Goal: Ask a question

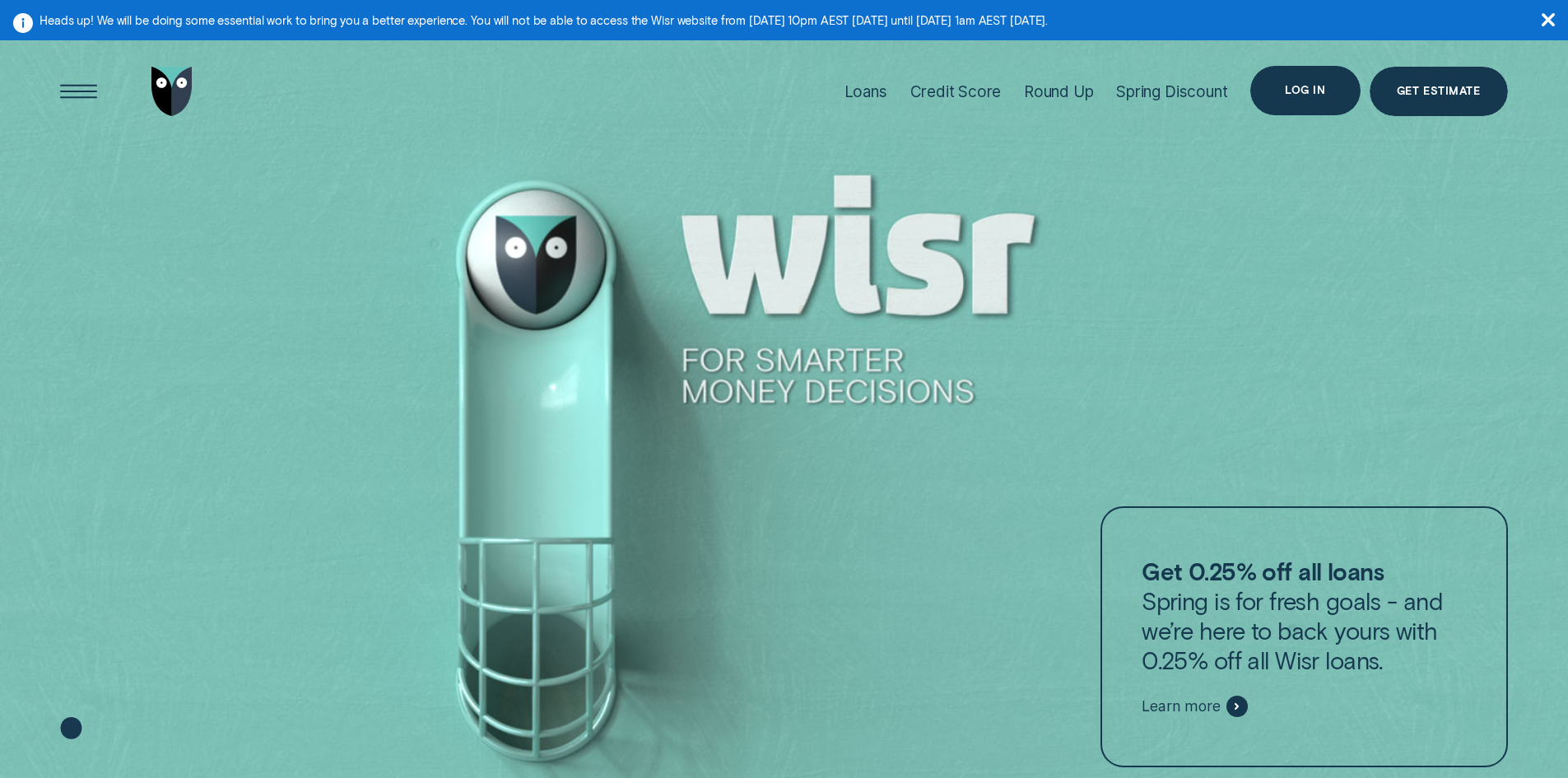
click at [1291, 89] on div "Log in" at bounding box center [1304, 91] width 40 height 10
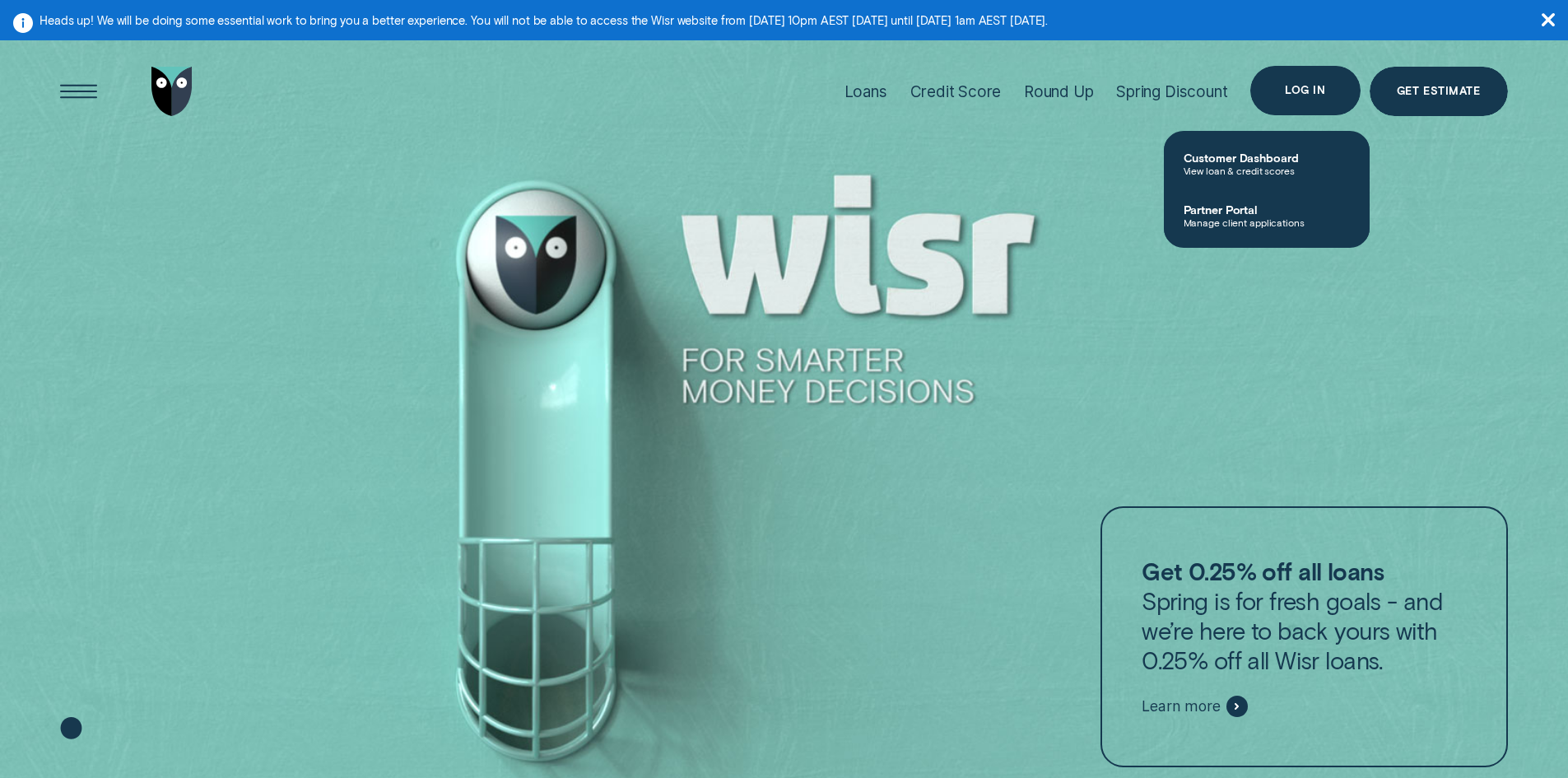
click at [1297, 86] on div "Log in" at bounding box center [1304, 91] width 40 height 10
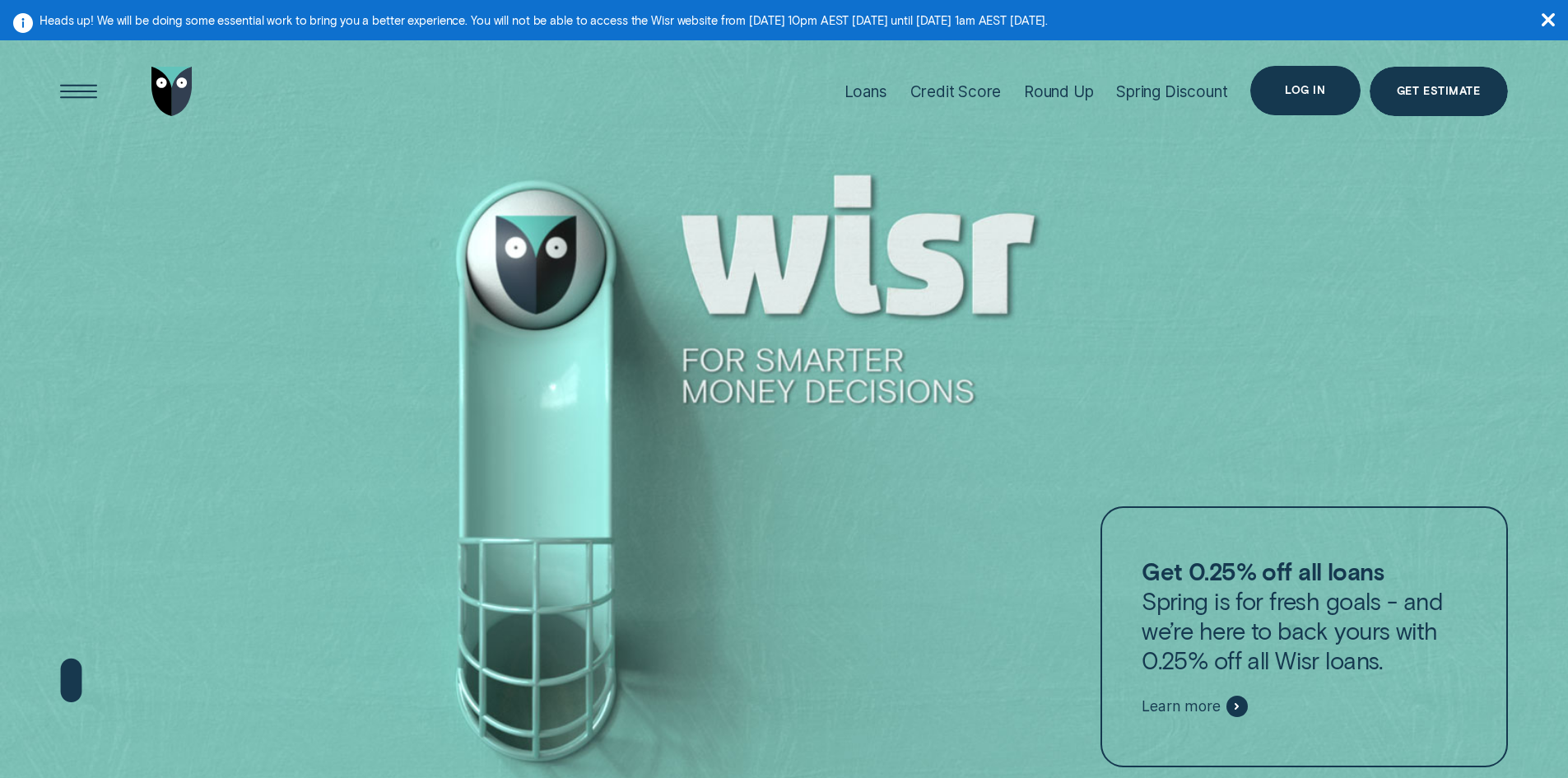
click at [1297, 87] on div "Log in" at bounding box center [1304, 91] width 40 height 10
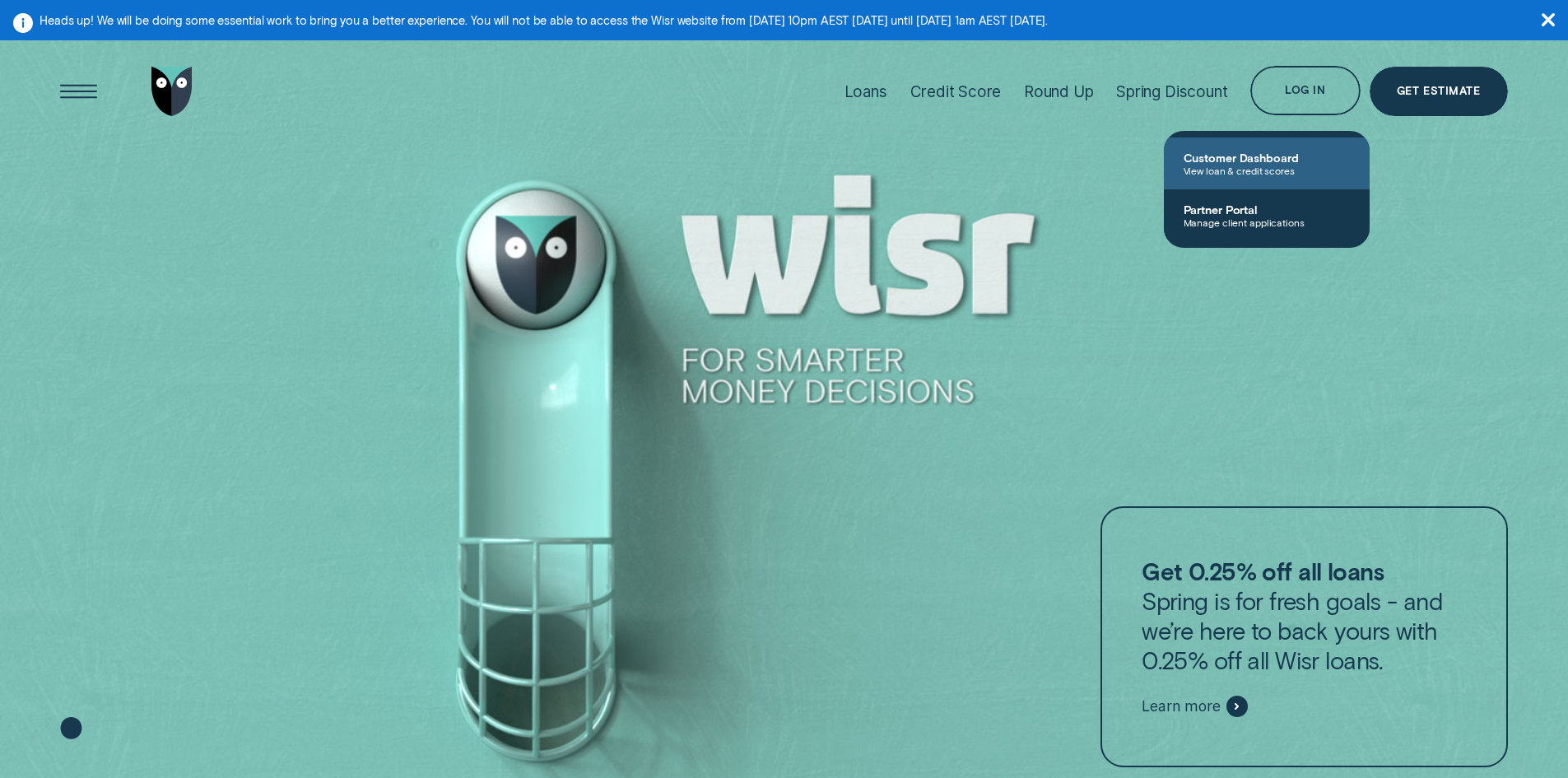
click at [1269, 156] on span "Customer Dashboard" at bounding box center [1267, 157] width 167 height 14
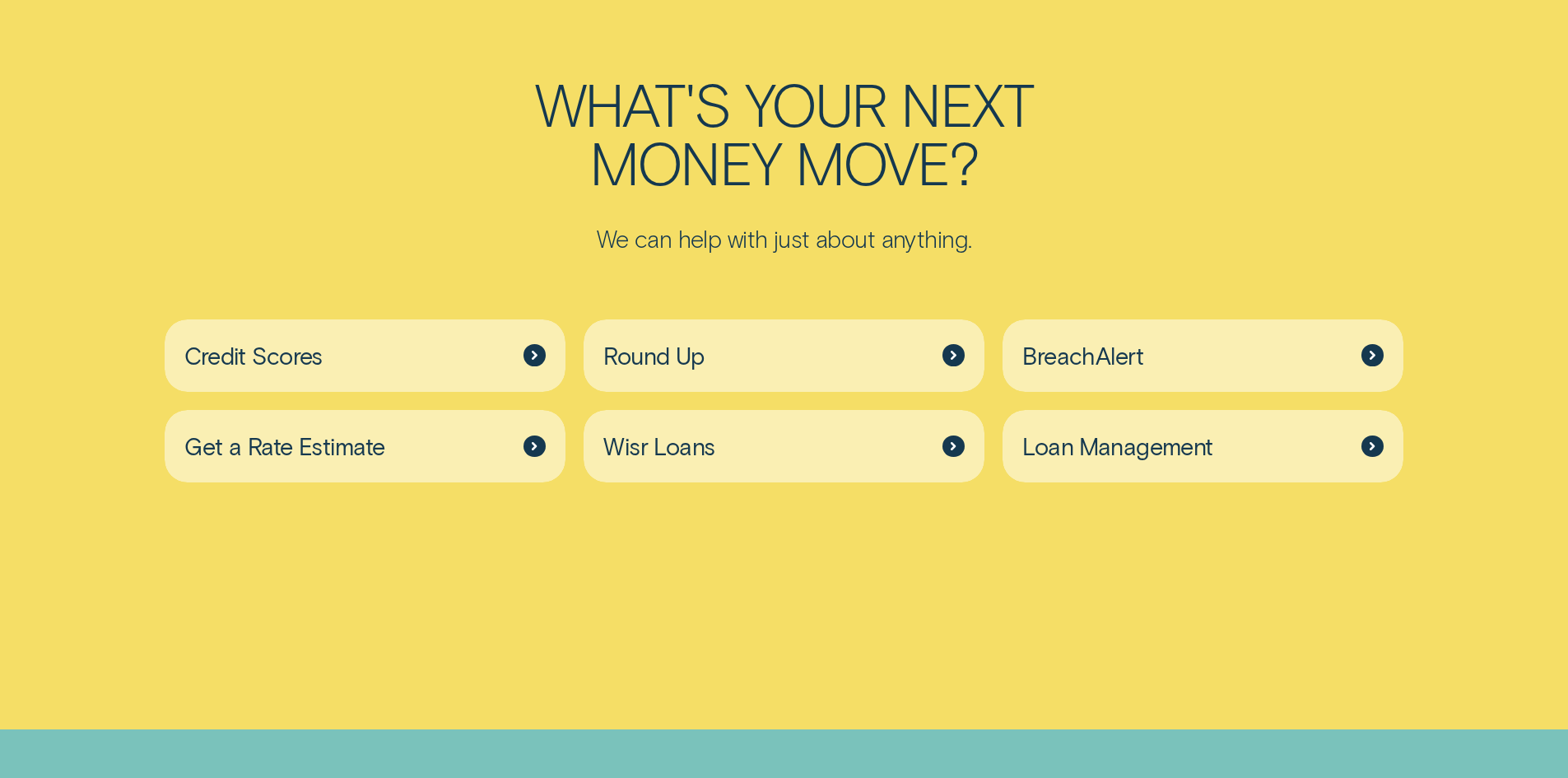
scroll to position [5514, 0]
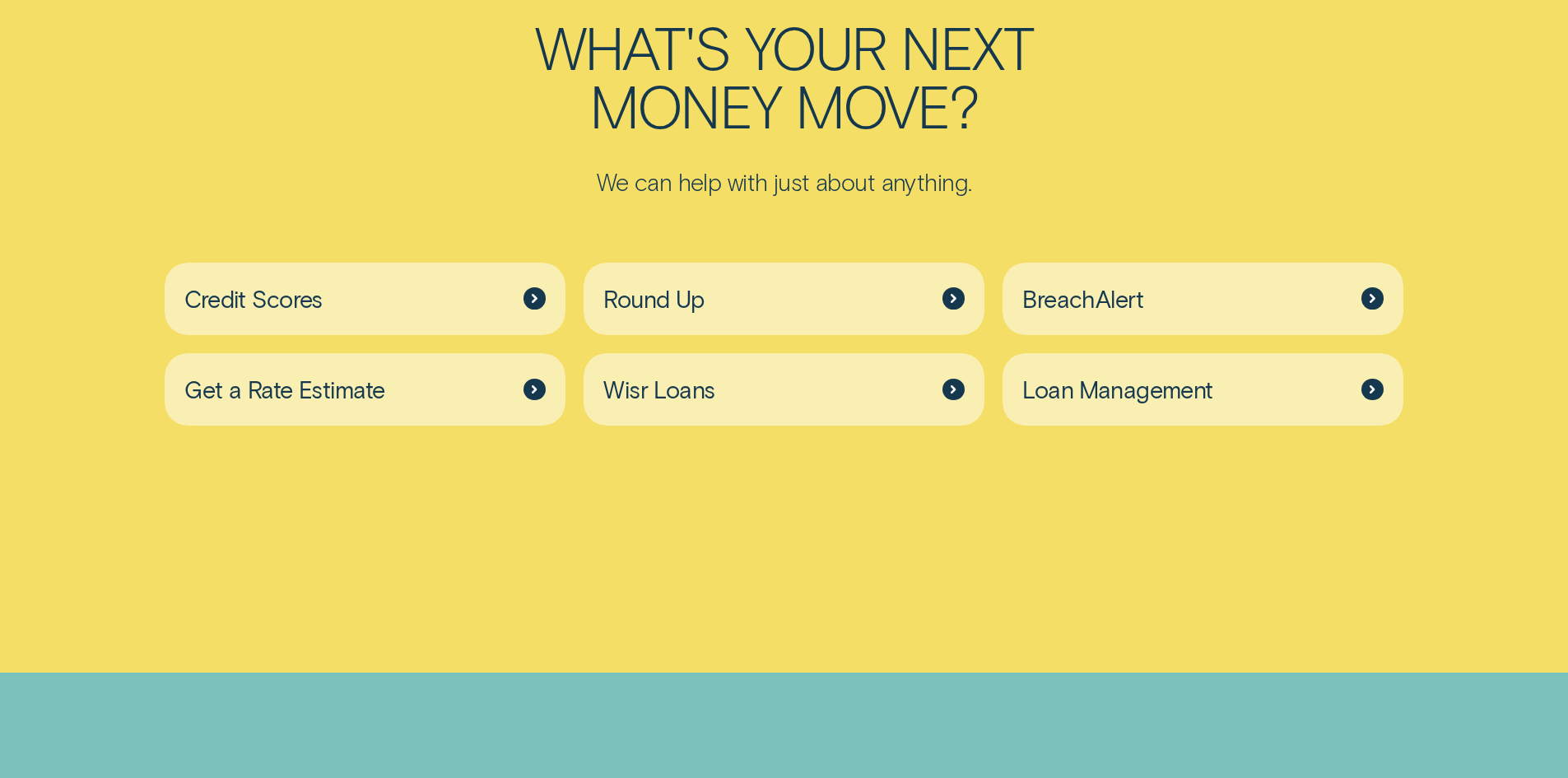
click at [1363, 400] on div at bounding box center [1371, 389] width 21 height 21
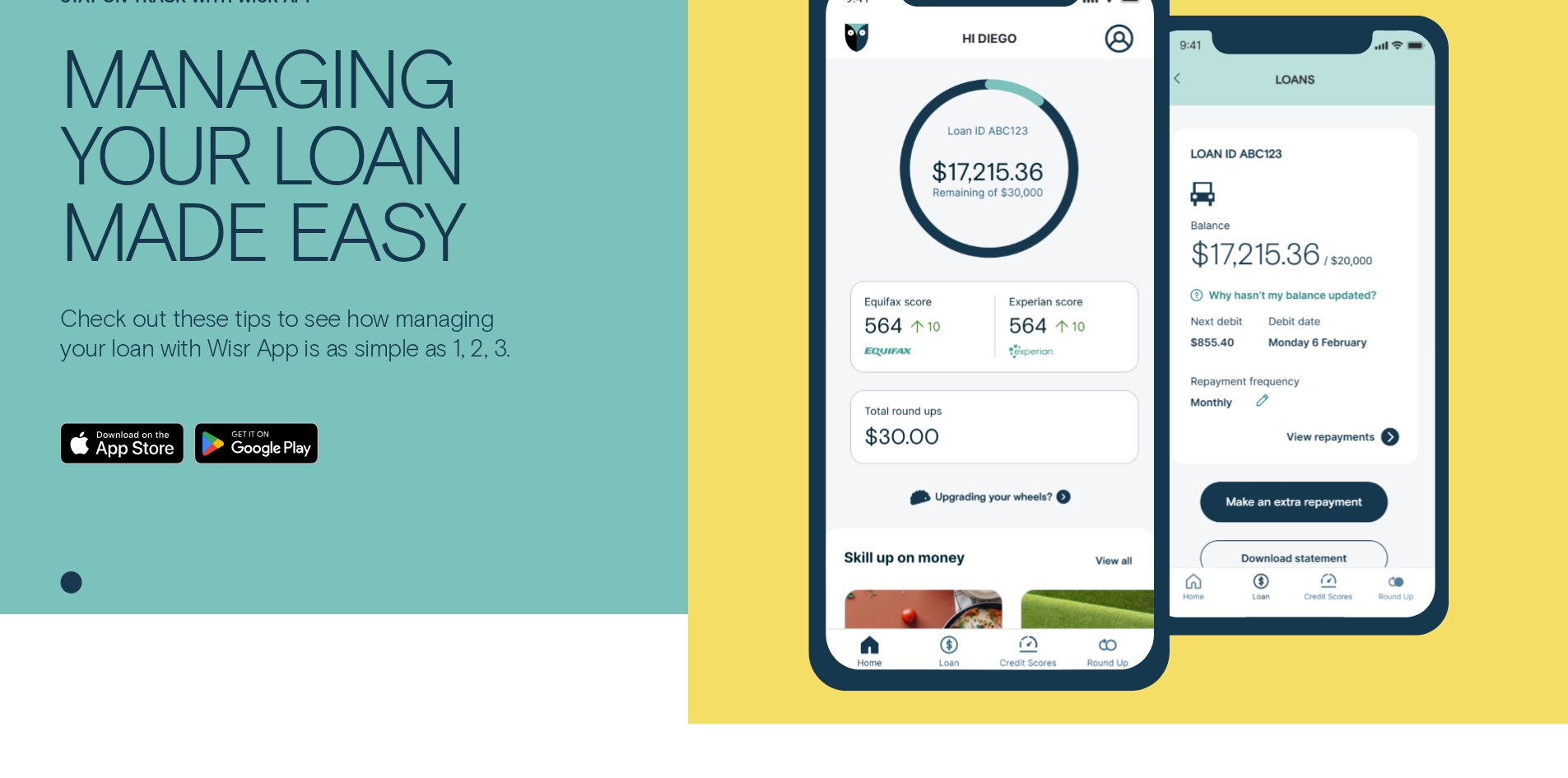
scroll to position [247, 0]
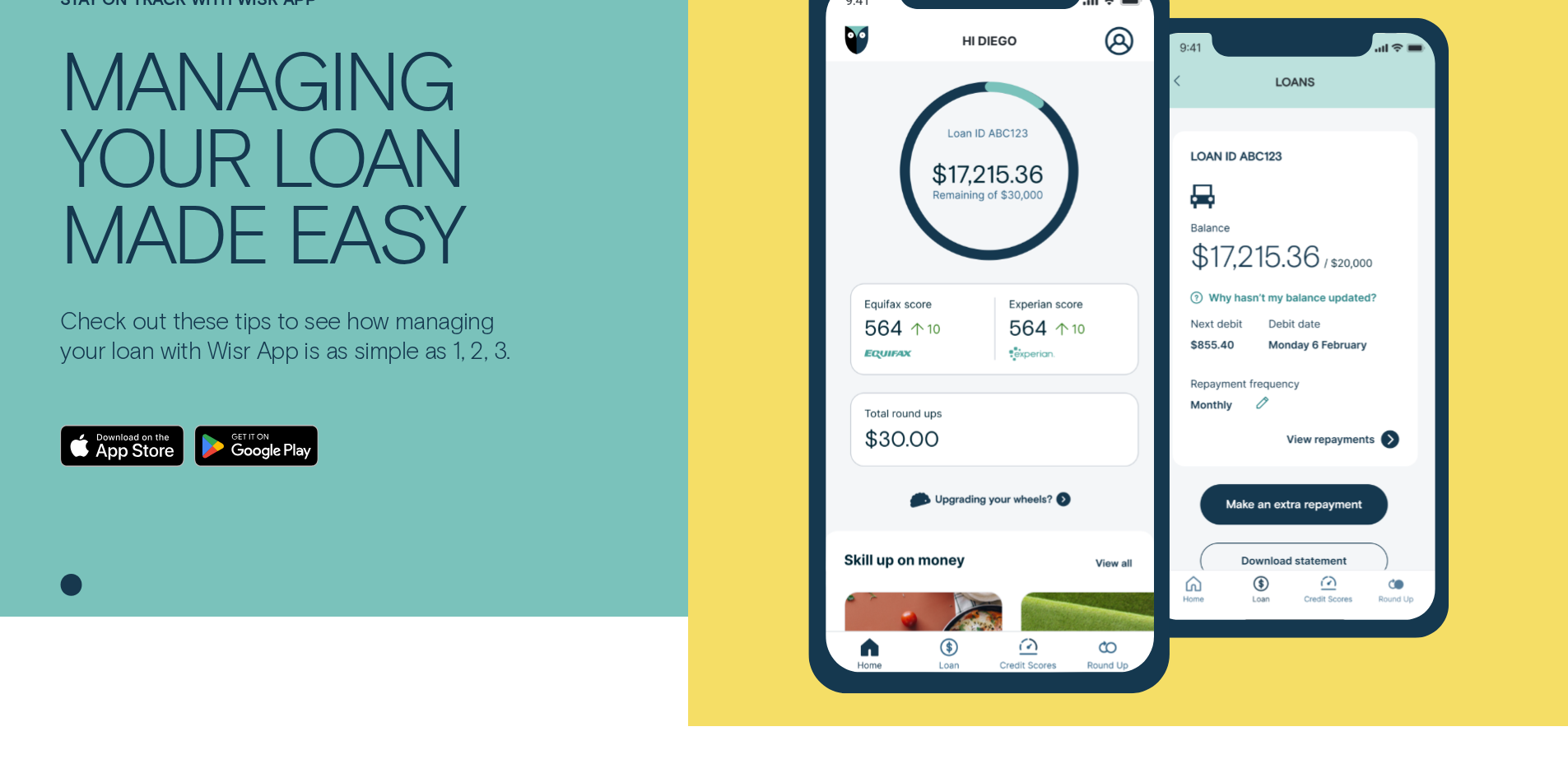
click at [1388, 441] on div "STAY ON TRACK WITH WISR APP MANAGING YOUR loan made easy Check out these tips t…" at bounding box center [783, 259] width 1466 height 714
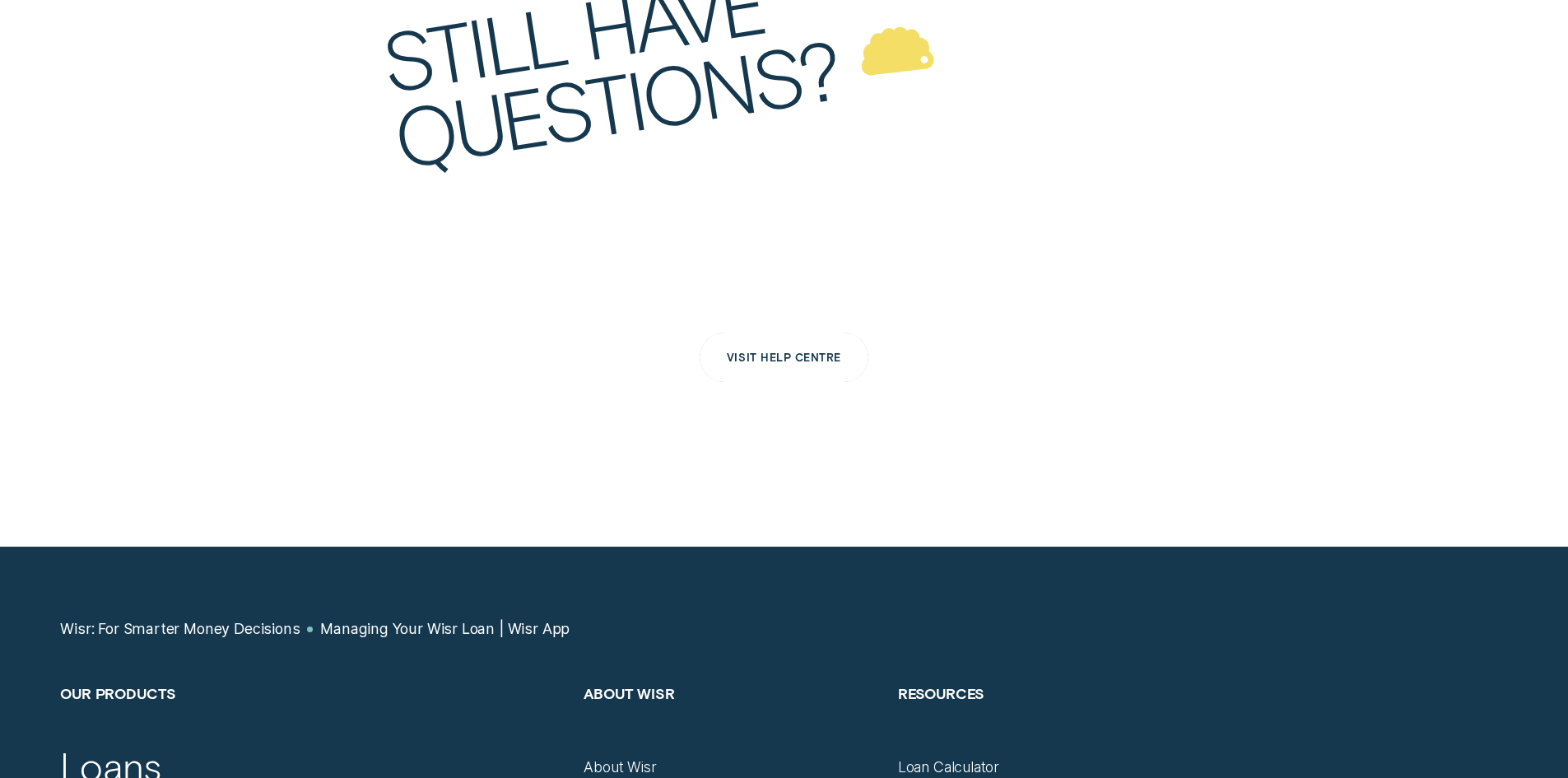
scroll to position [6666, 0]
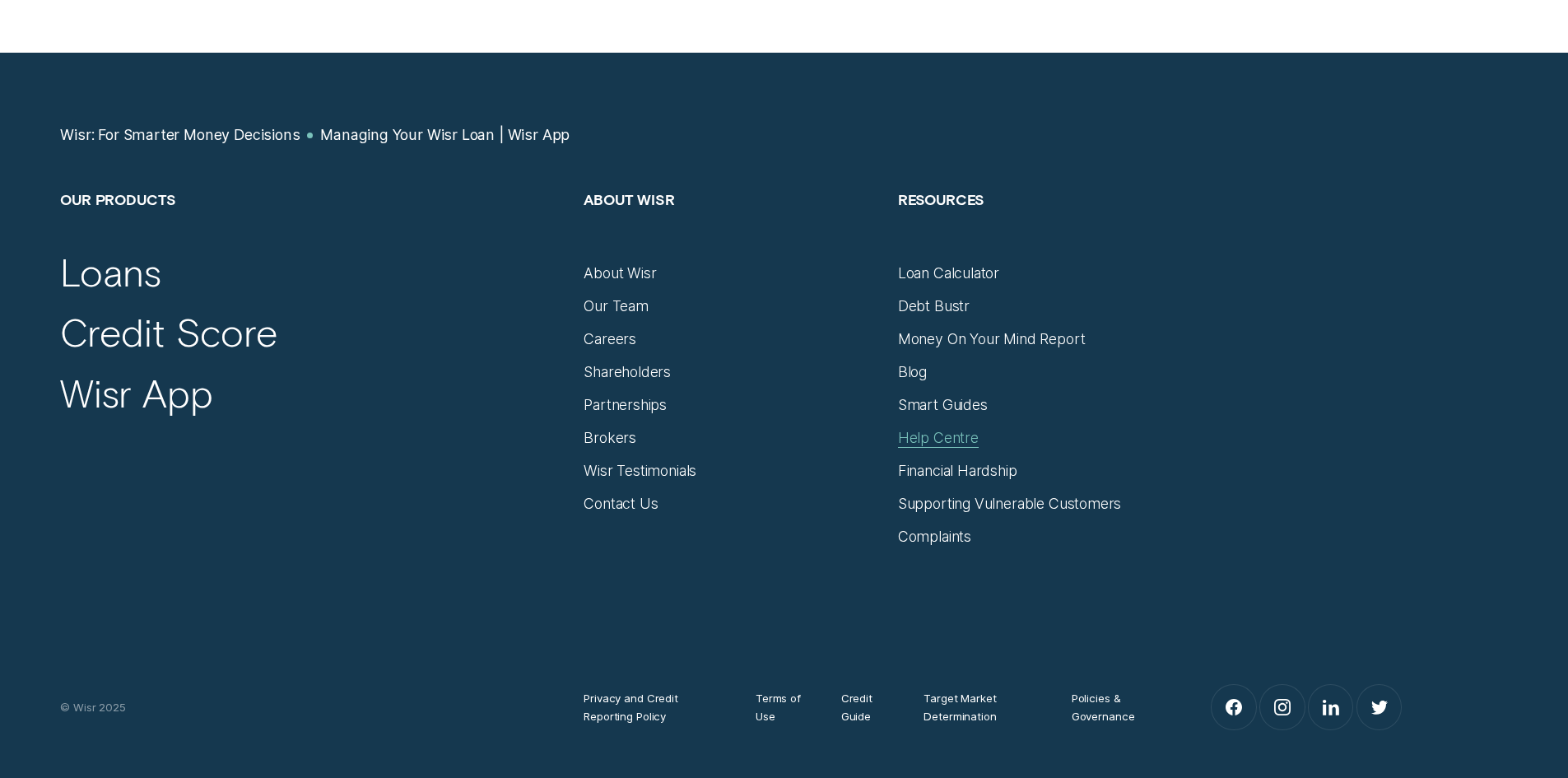
click at [932, 435] on div "Help Centre" at bounding box center [939, 437] width 81 height 18
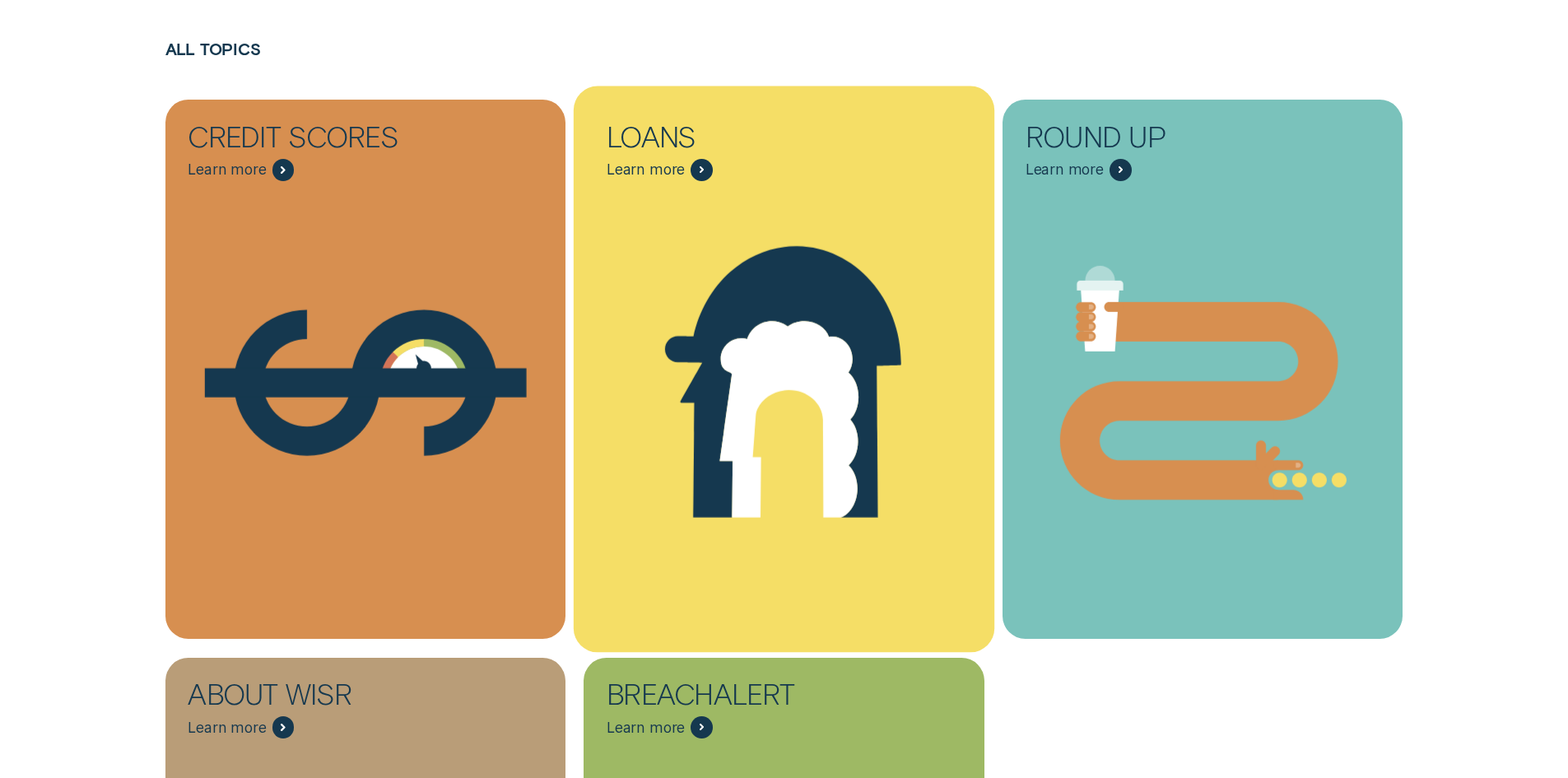
scroll to position [329, 0]
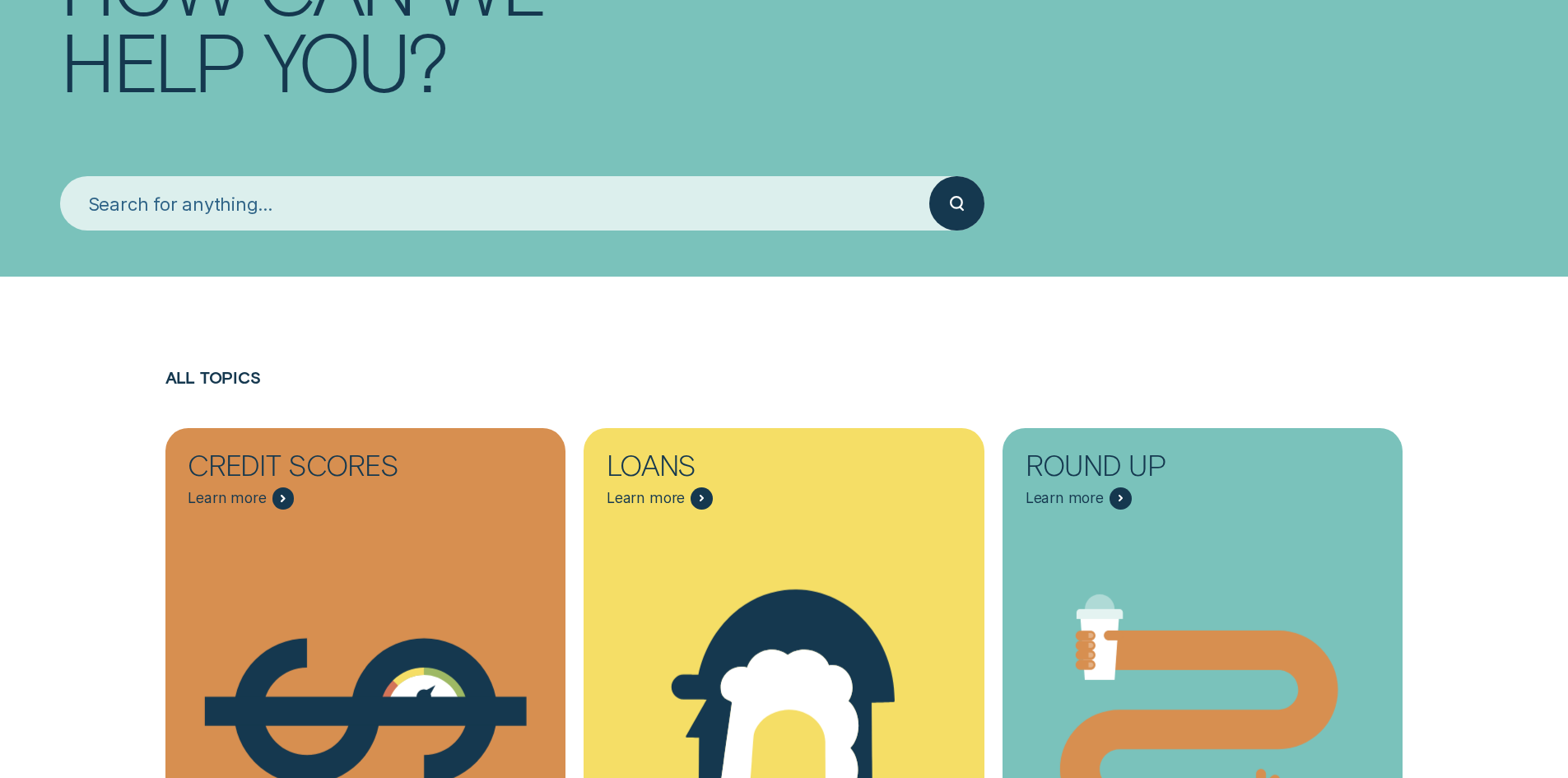
click at [495, 210] on input "search" at bounding box center [495, 204] width 869 height 55
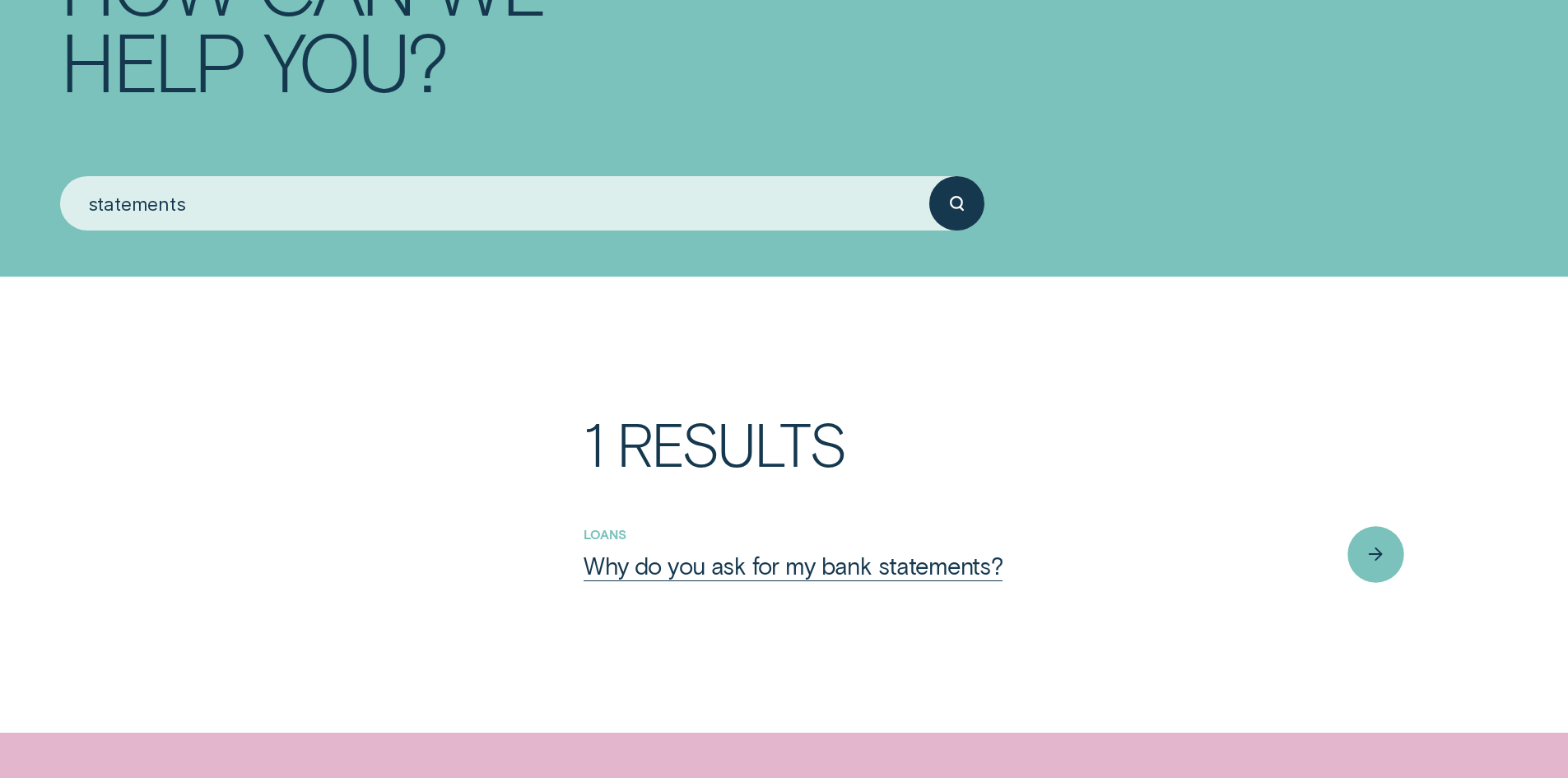
type input "statements"
click at [1379, 556] on icon "button" at bounding box center [1378, 554] width 6 height 11
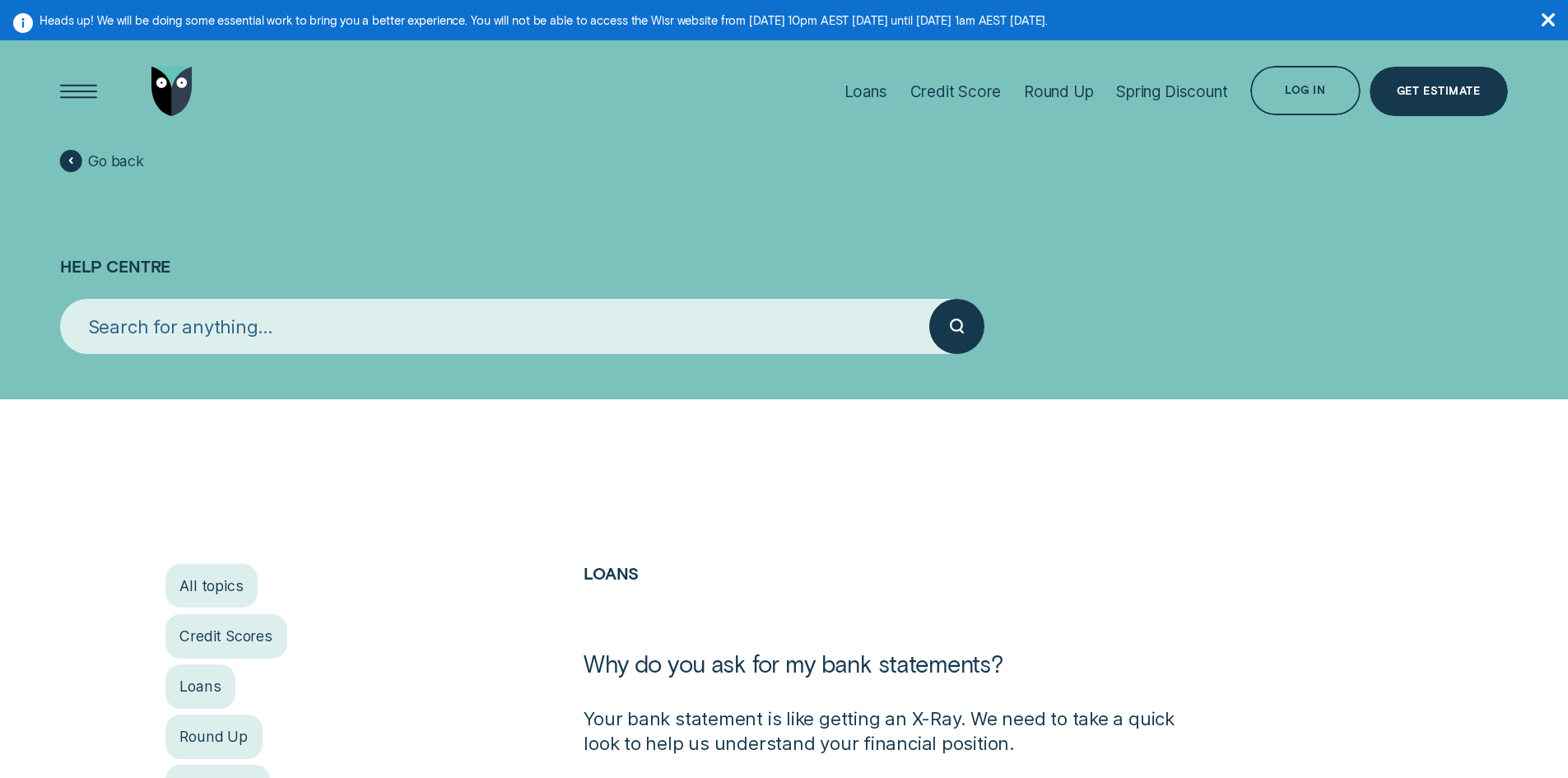
click at [228, 331] on input "search" at bounding box center [495, 326] width 869 height 55
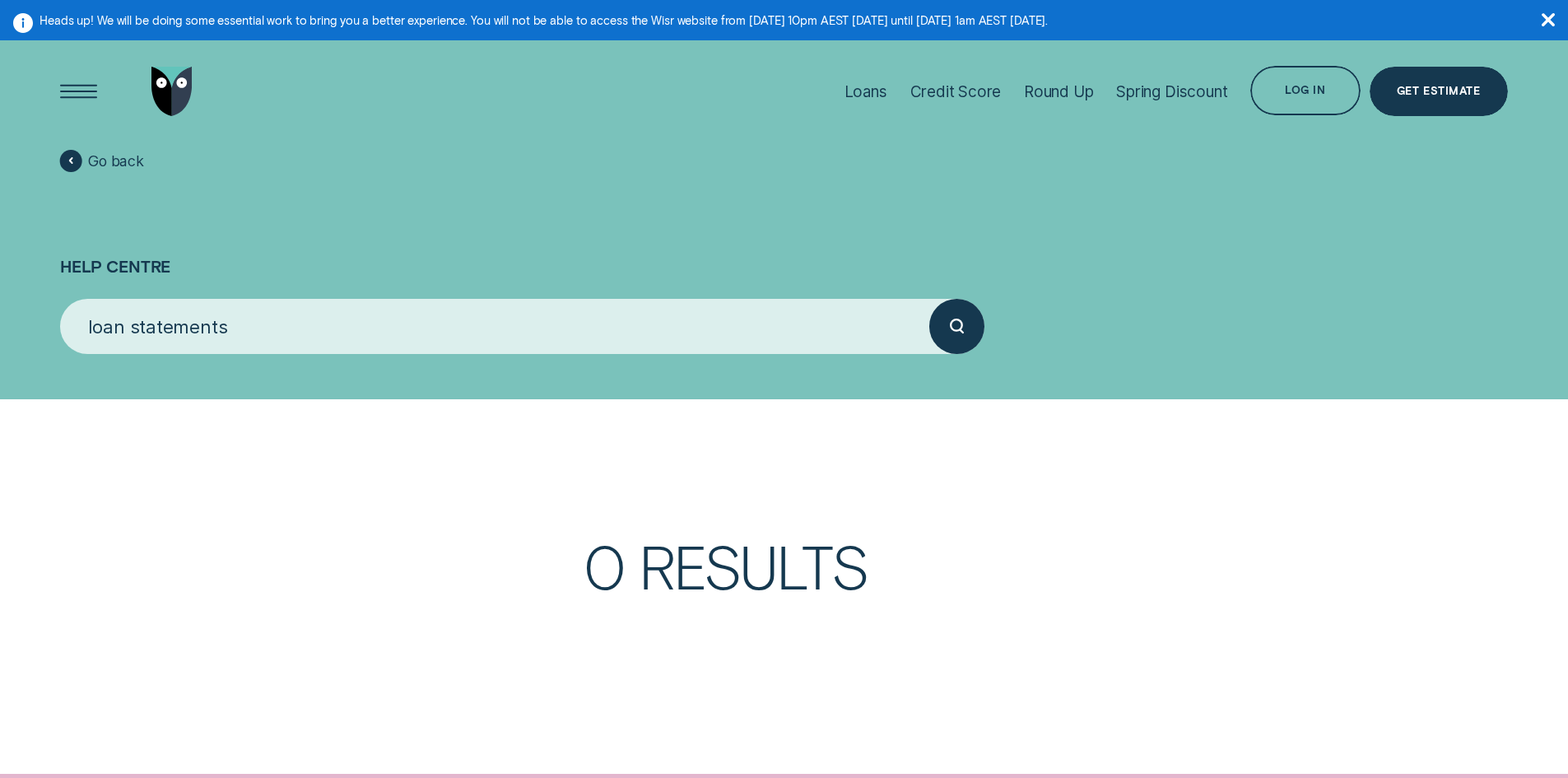
type input "loan statements"
click at [954, 319] on circle "submit" at bounding box center [956, 325] width 11 height 11
click at [73, 157] on icon at bounding box center [72, 161] width 5 height 8
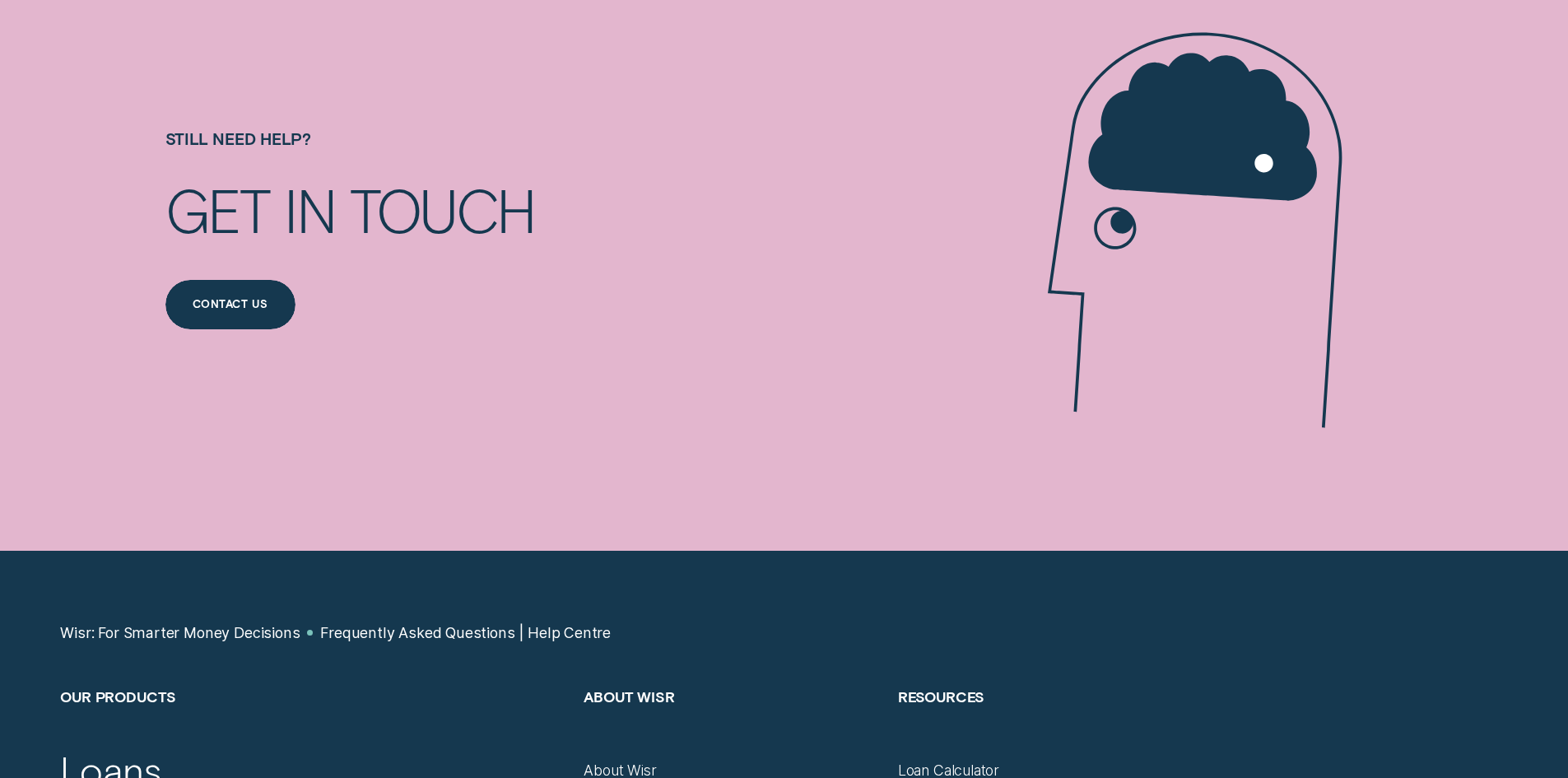
scroll to position [2057, 0]
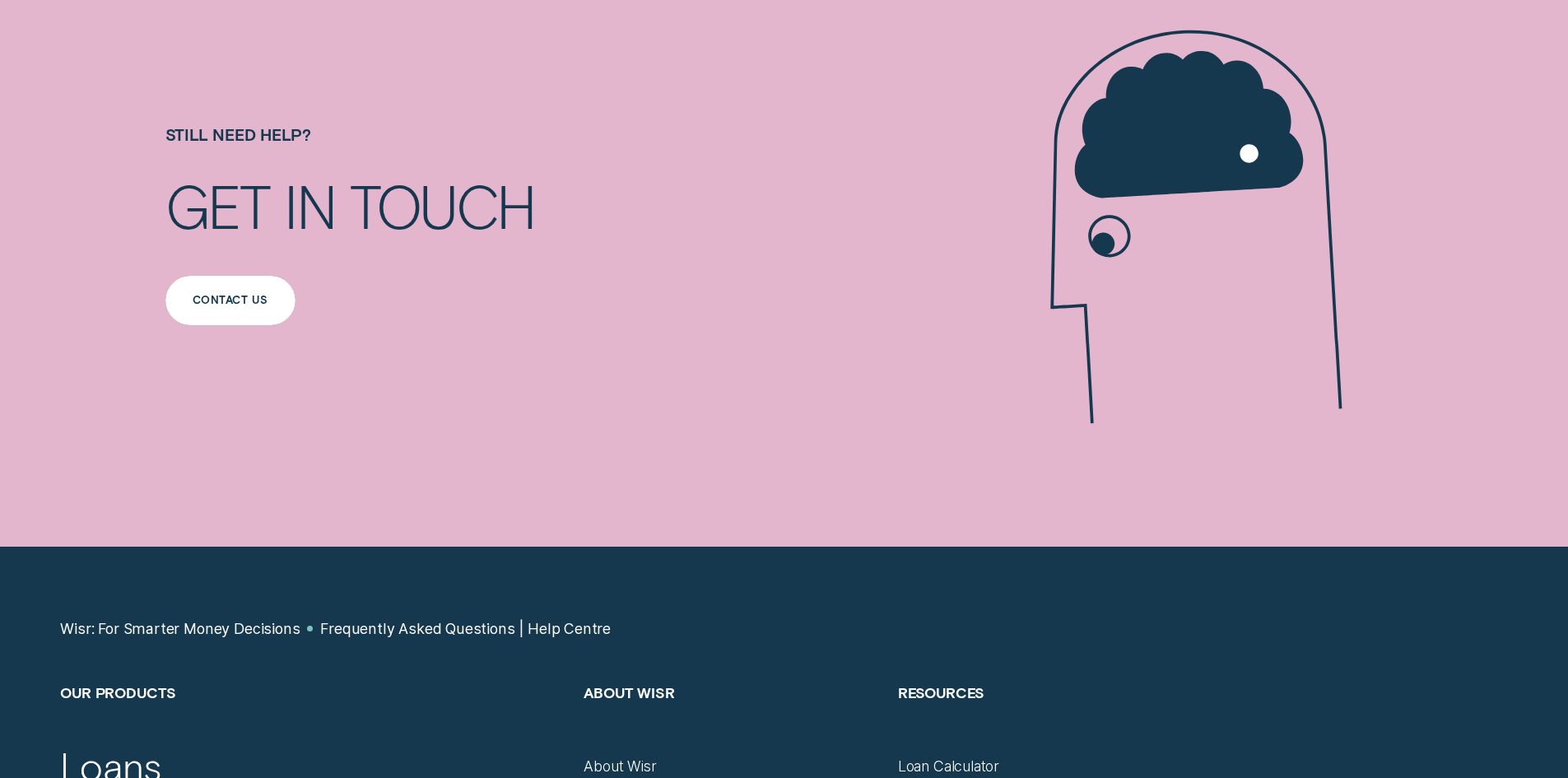
click at [232, 303] on div "Contact us" at bounding box center [229, 301] width 75 height 10
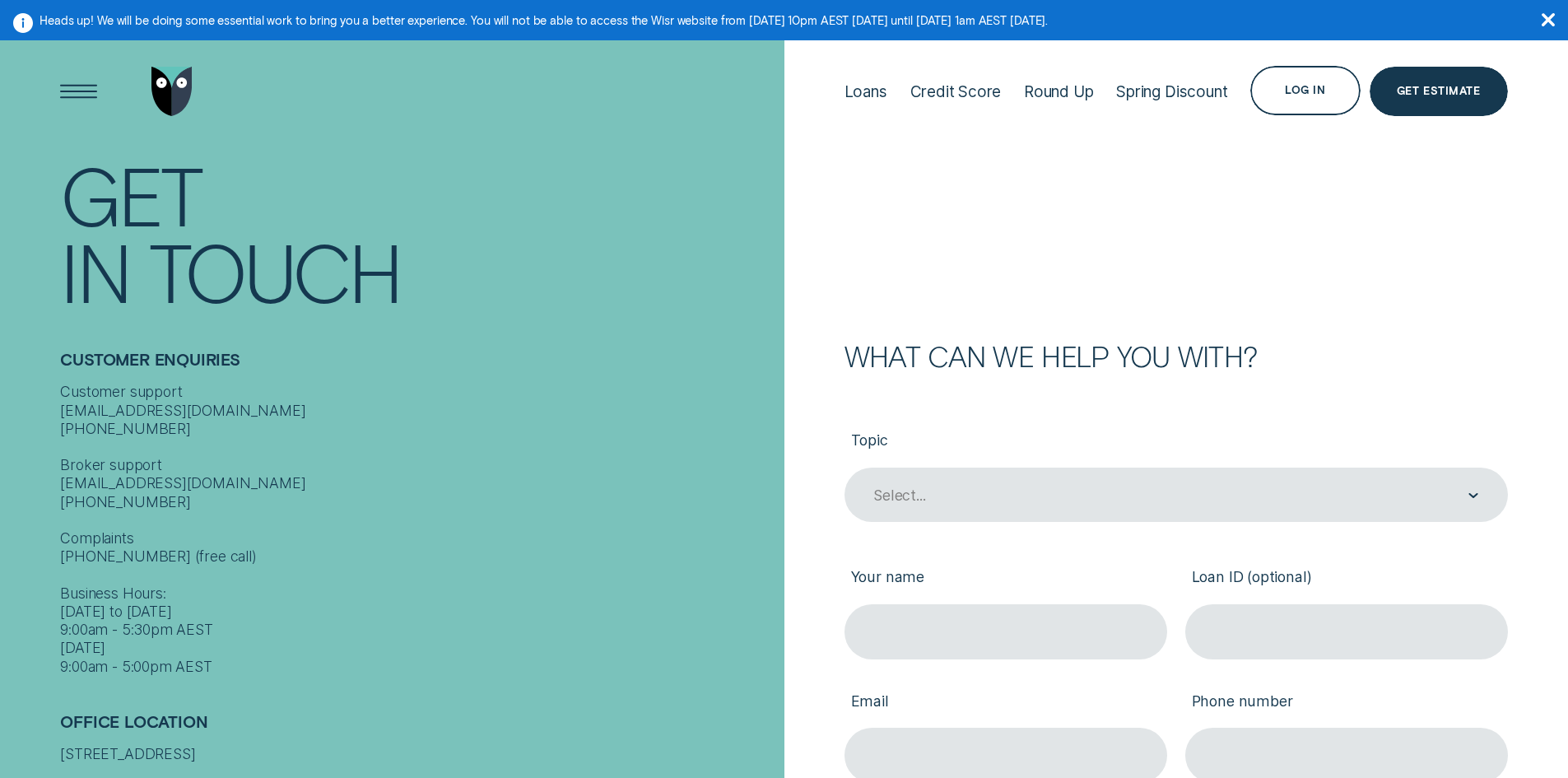
scroll to position [165, 0]
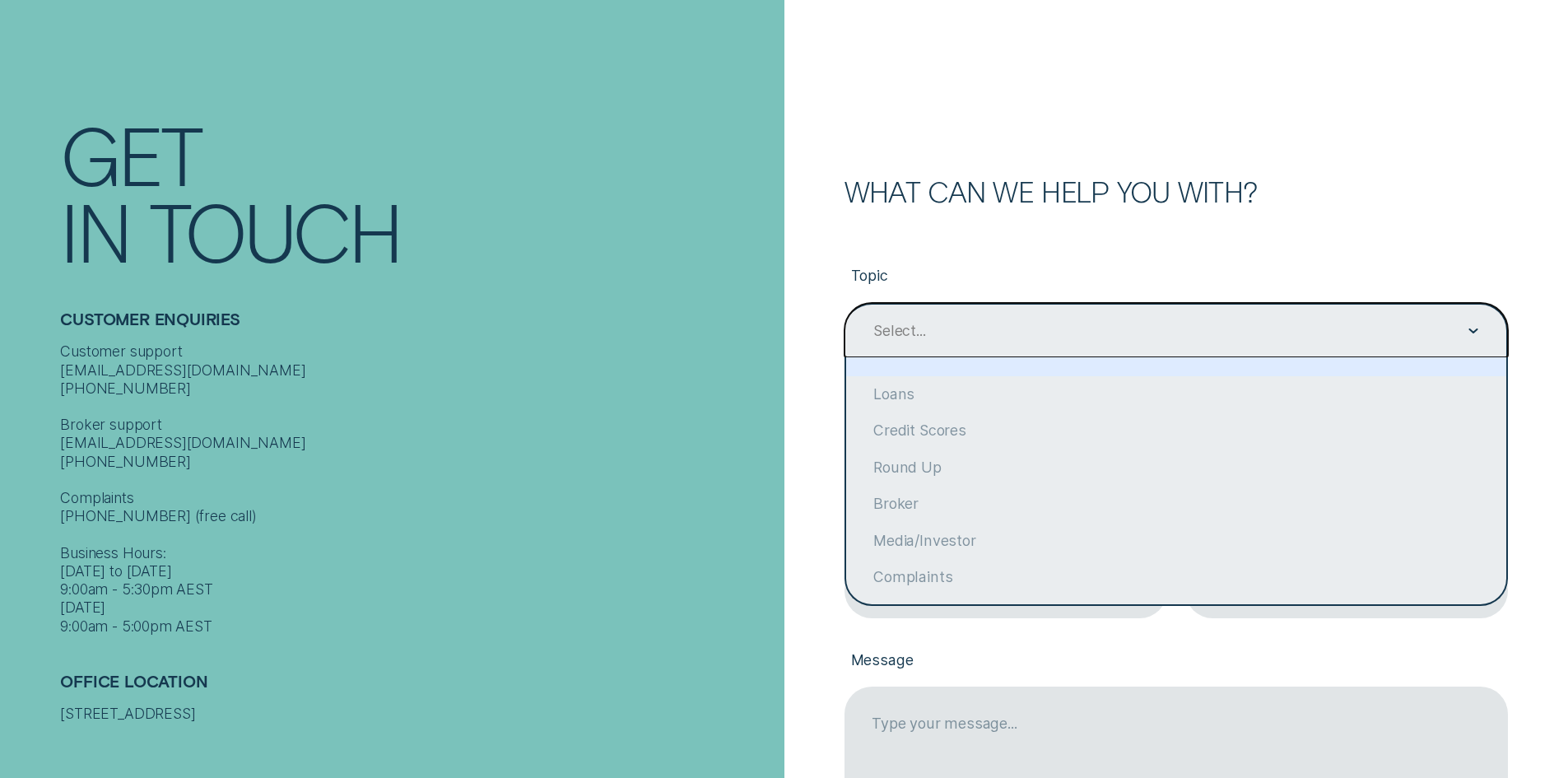
click at [1477, 325] on div "Contact form" at bounding box center [1474, 331] width 10 height 53
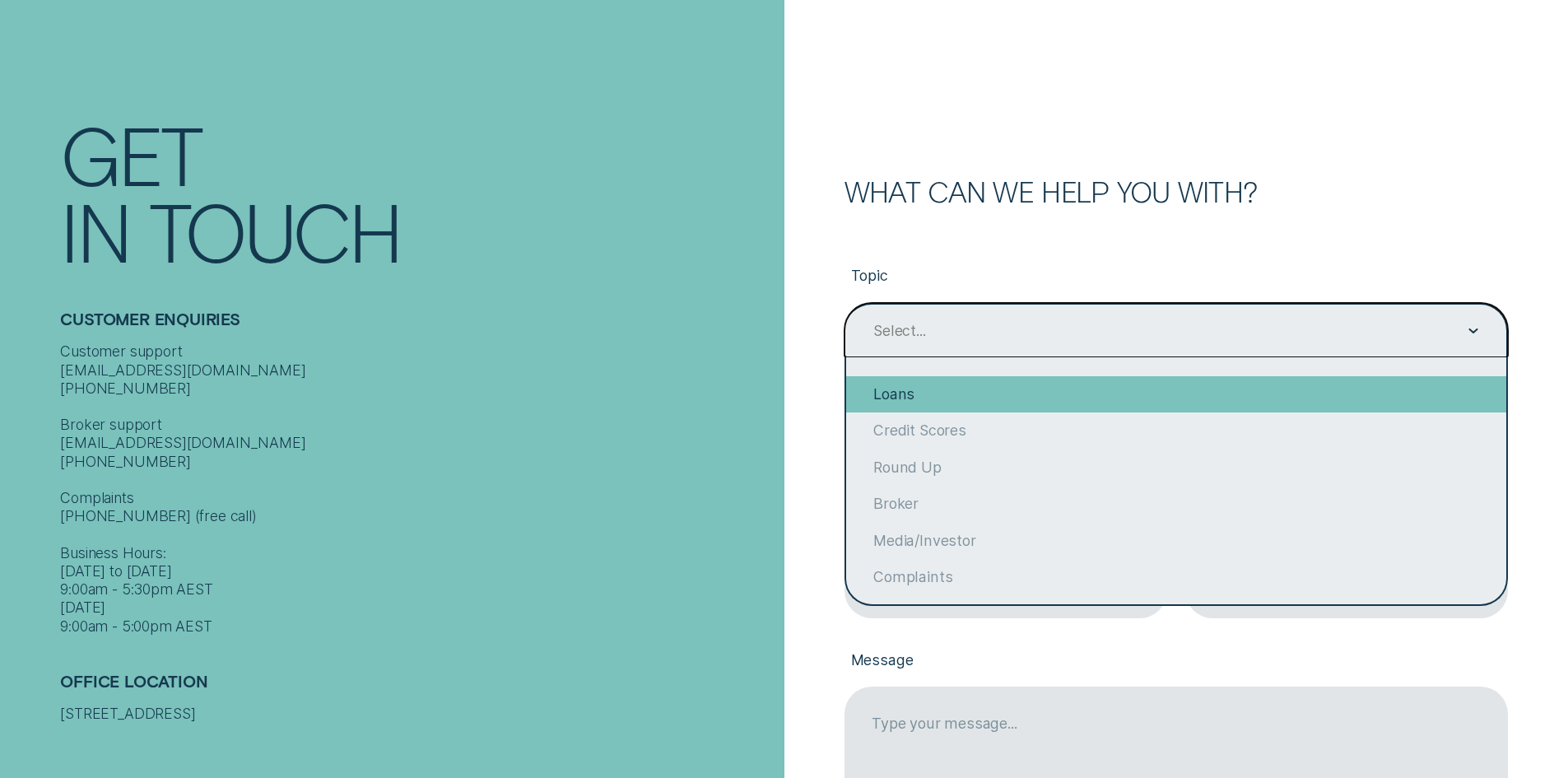
click at [878, 386] on div "Loans" at bounding box center [1176, 394] width 660 height 36
type input "Loans"
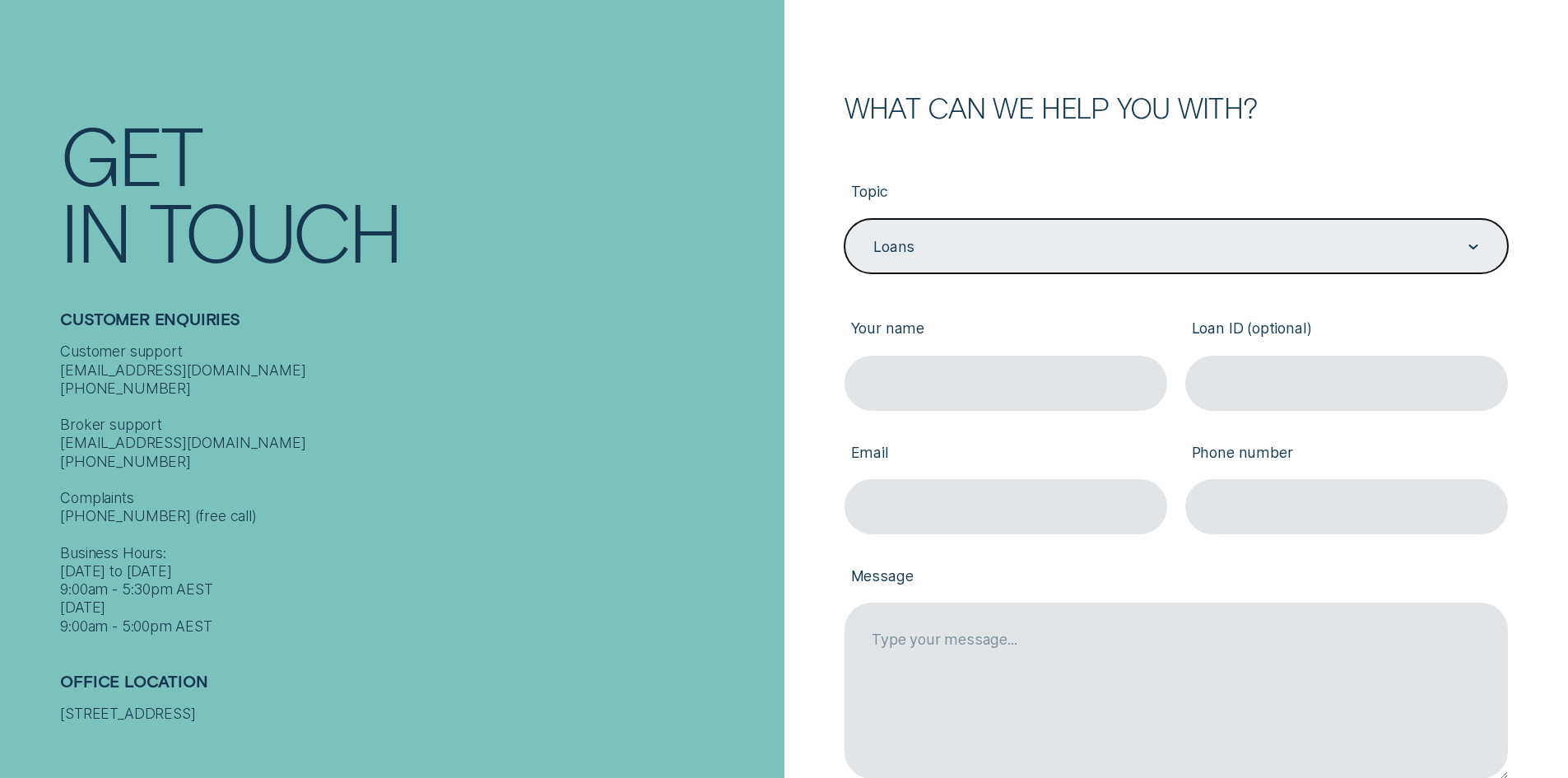
scroll to position [247, 0]
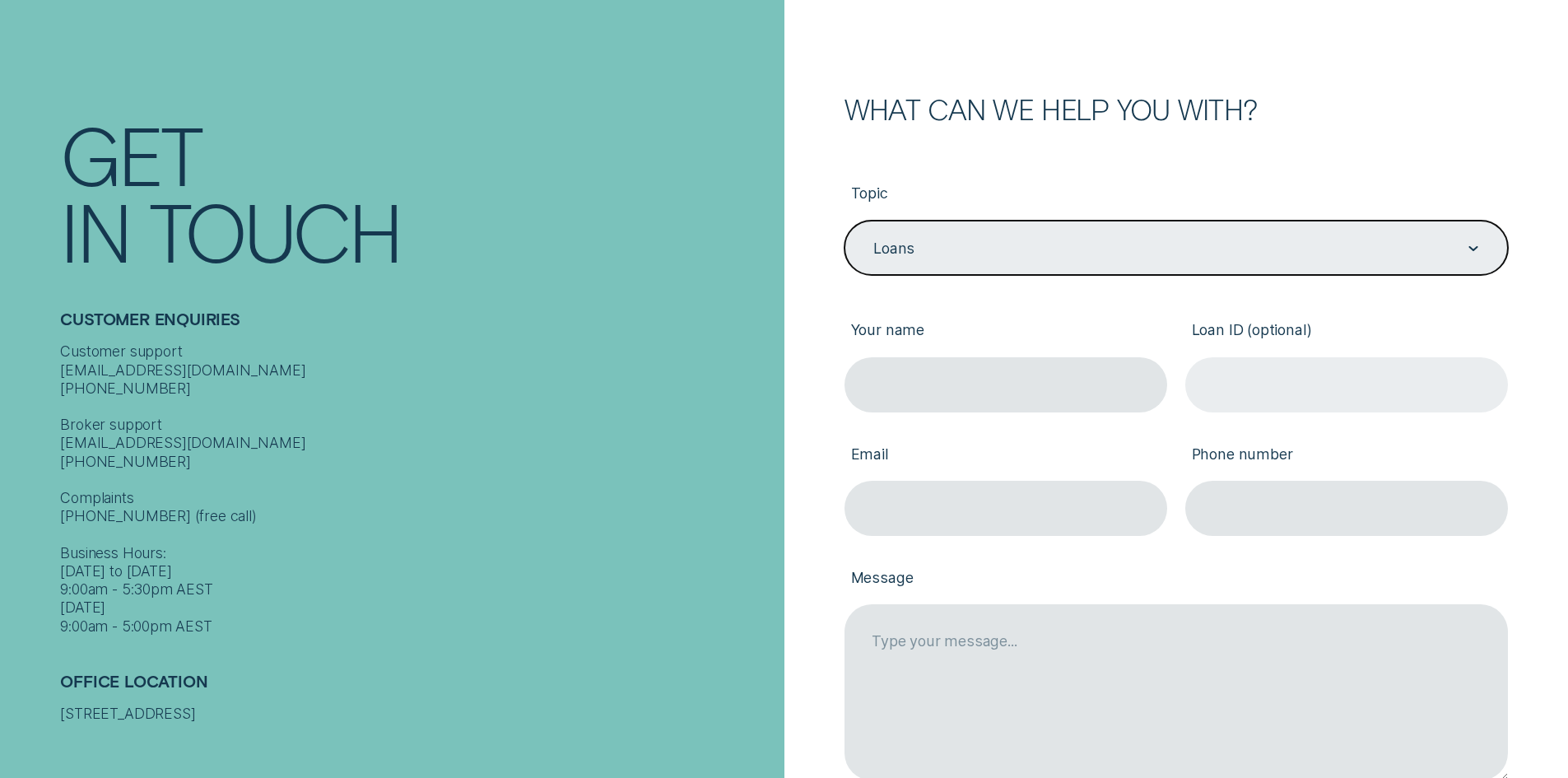
click at [1222, 381] on input "Loan ID (optional)" at bounding box center [1346, 385] width 323 height 55
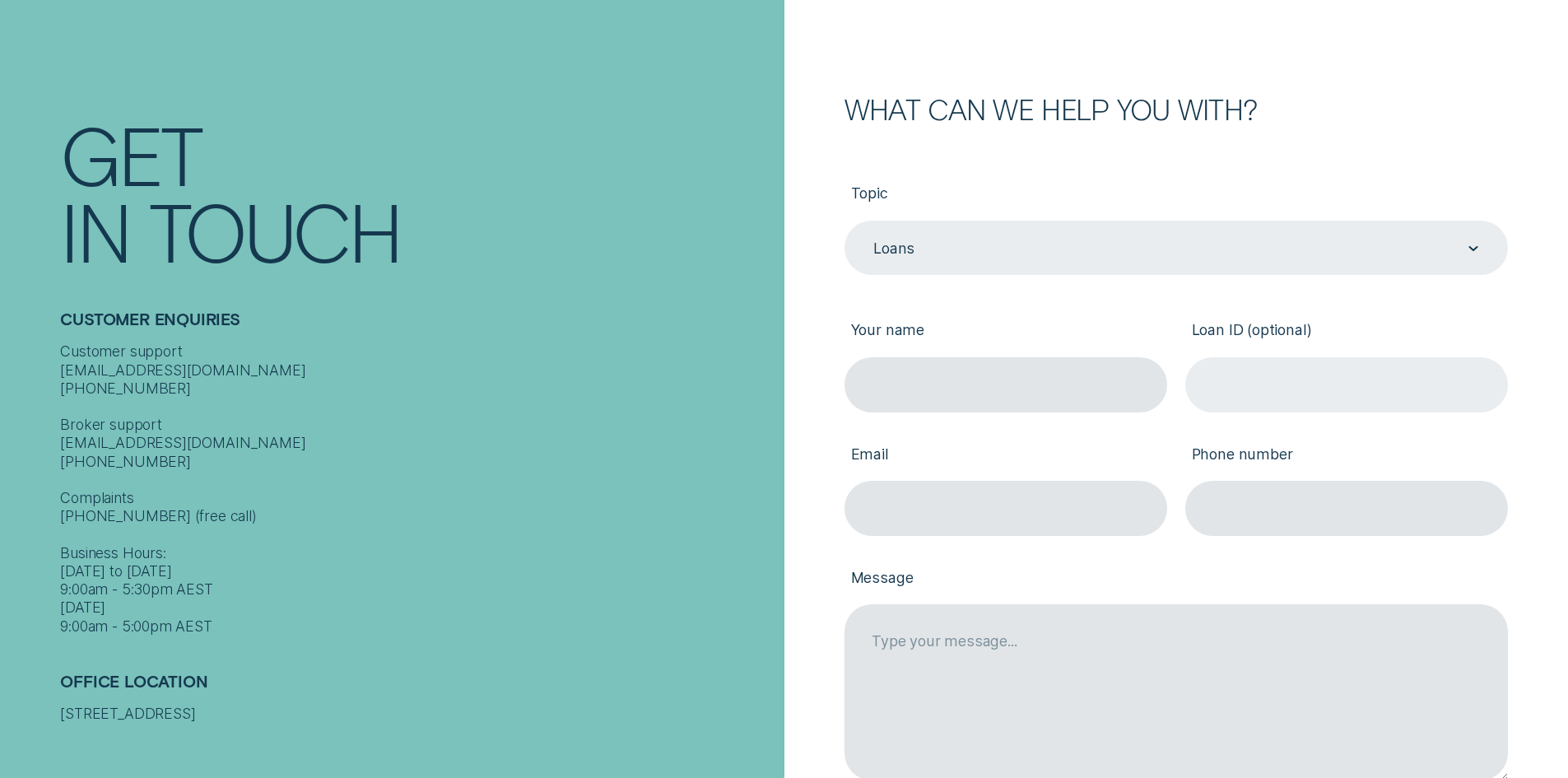
paste input "LOAN ID 496993"
type input "LOAN ID 496993"
click at [901, 381] on input "Your name" at bounding box center [1006, 385] width 323 height 55
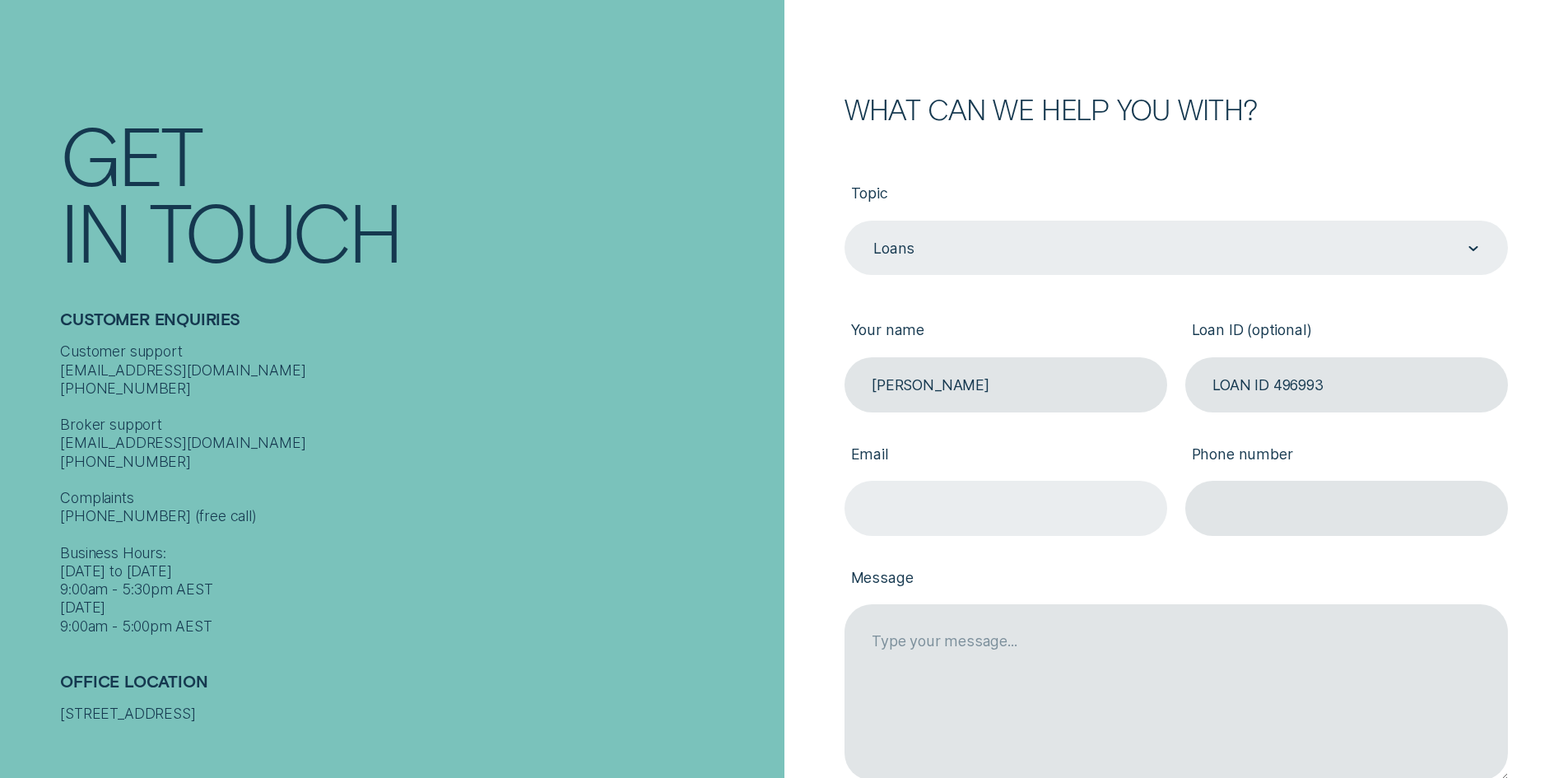
type input "John Honan"
click at [951, 515] on input "Email" at bounding box center [1006, 508] width 323 height 55
type input "jhonan620@gmail.com"
type input "0466311392"
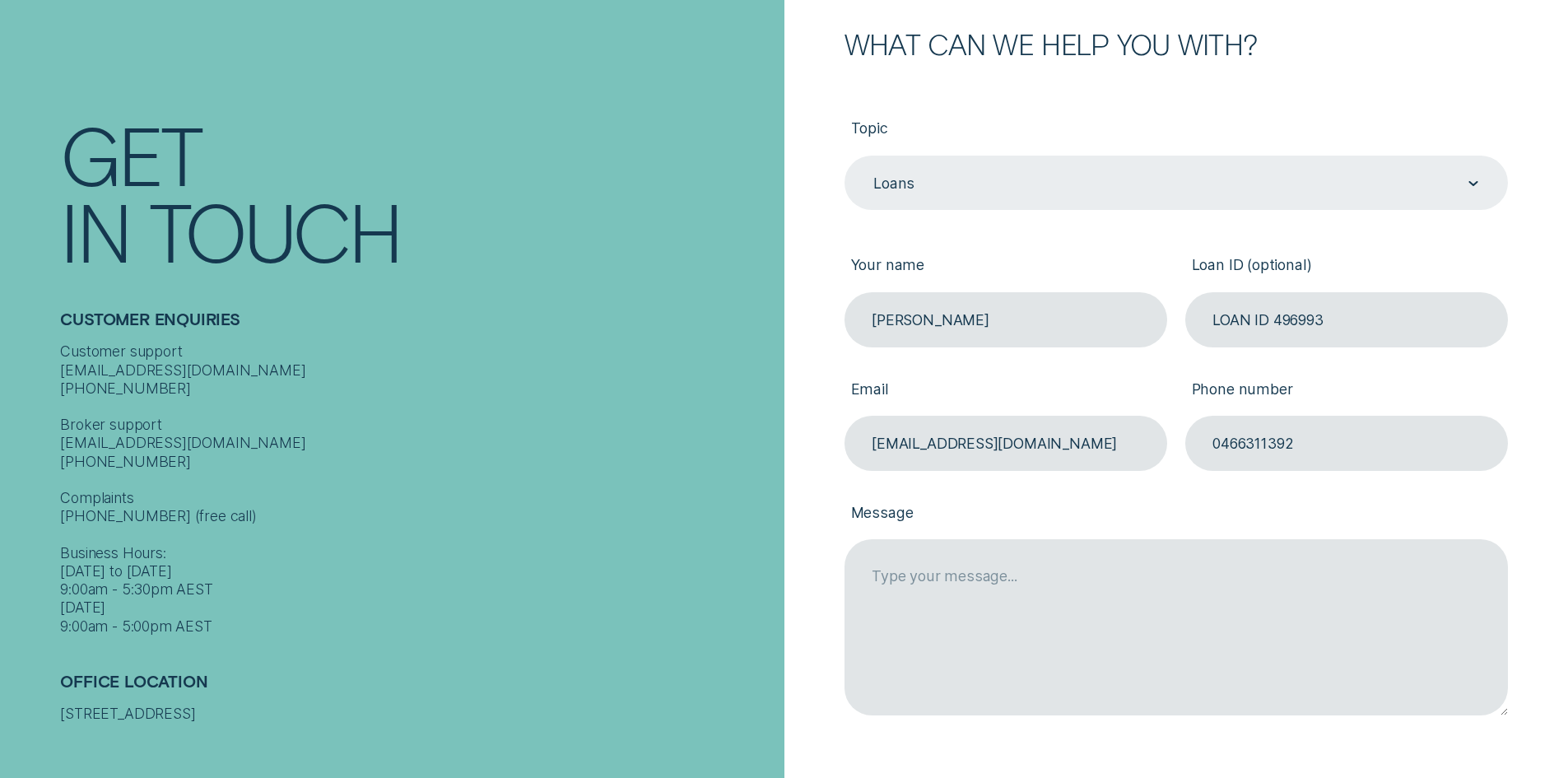
scroll to position [411, 0]
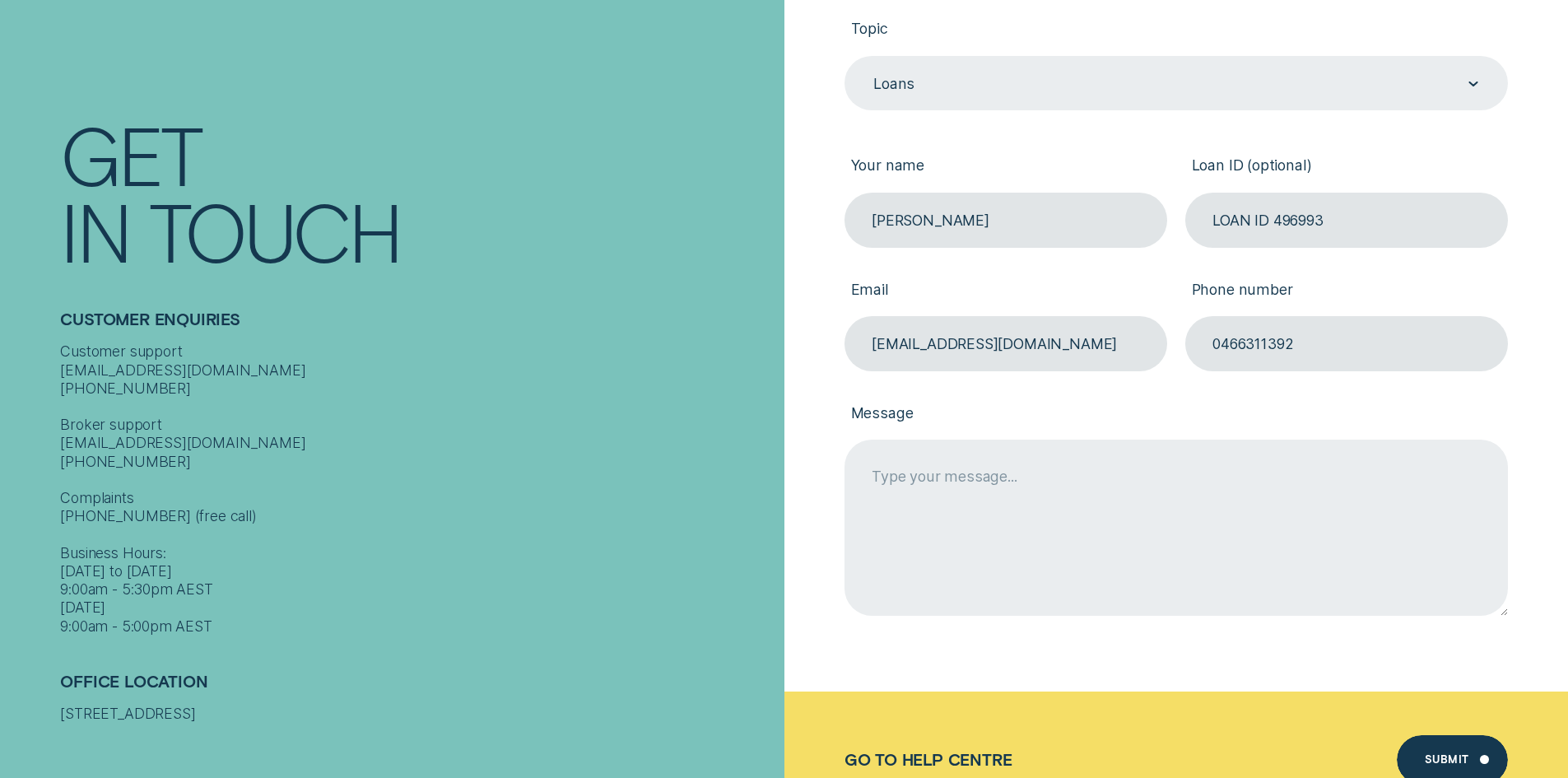
click at [938, 484] on textarea "Message" at bounding box center [1176, 527] width 663 height 175
click at [1192, 493] on textarea "Hi, I'm needing to download my loan statement for 1/7/24" at bounding box center [1176, 527] width 663 height 175
click at [1322, 497] on textarea "Hi, I'm needing to download my loan statement for the period 1/7/24" at bounding box center [1176, 527] width 663 height 175
click at [1169, 491] on textarea "Hi, I'm needing to download my loan statement for the period 1/7/24 to 30/6/25" at bounding box center [1176, 527] width 663 height 175
click at [896, 497] on textarea "Hi, I'm needing to download my loan statement(s) for the period 1/7/24 to 30/6/…" at bounding box center [1176, 527] width 663 height 175
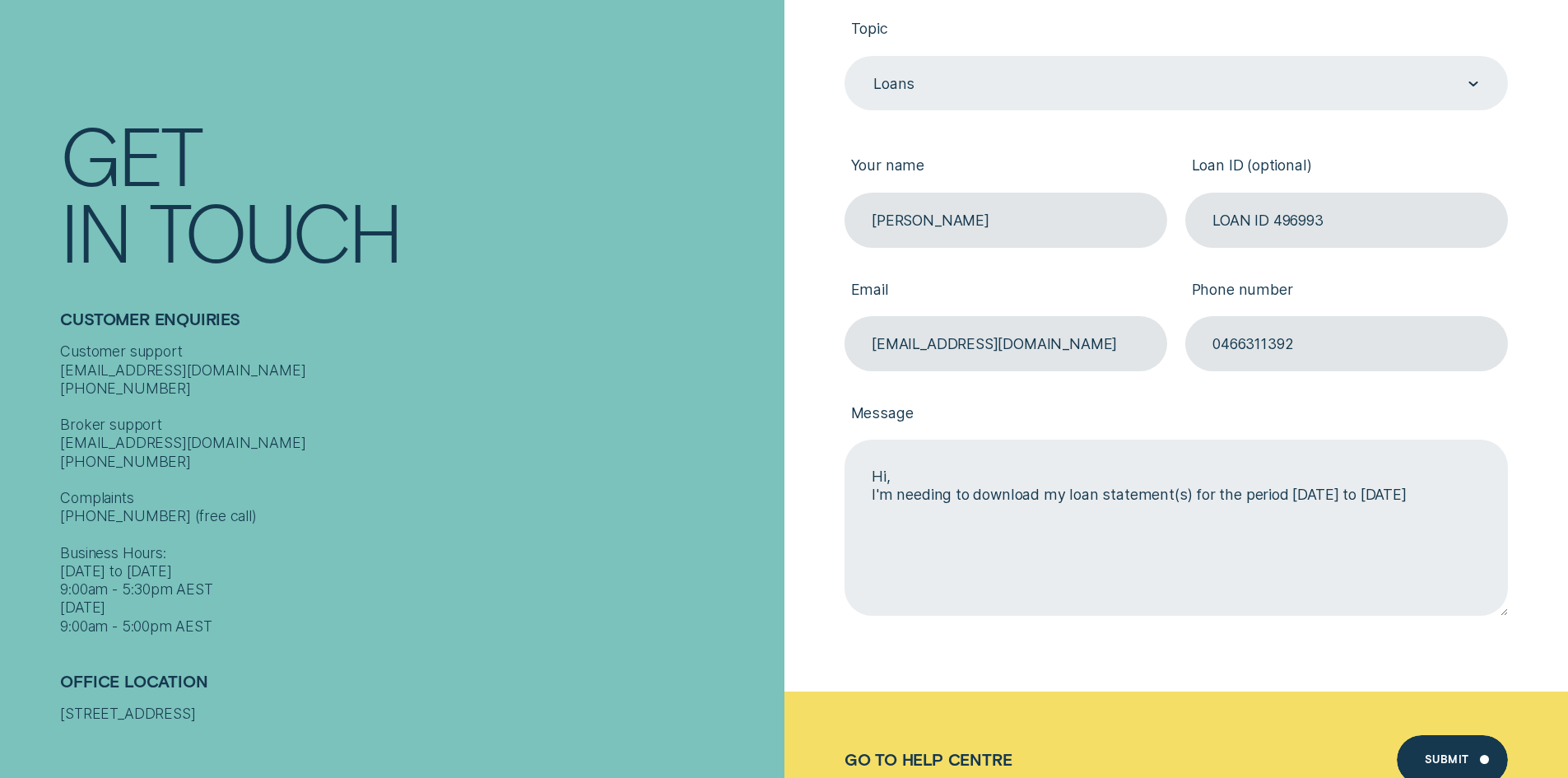
click at [1407, 492] on textarea "Hi, I'm needing to download my loan statement(s) for the period 1/7/24 to 30/6/…" at bounding box center [1176, 527] width 663 height 175
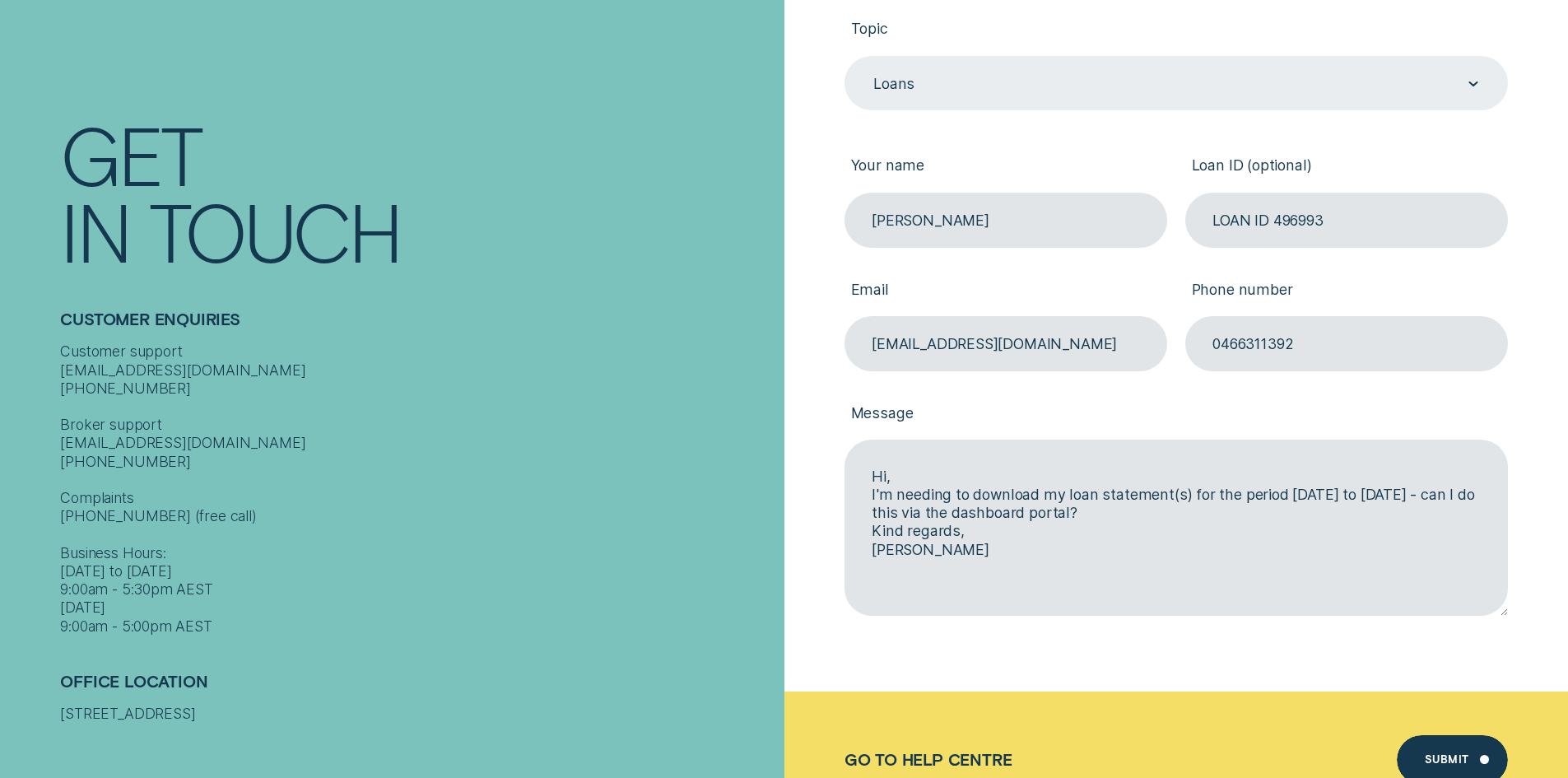
type textarea "Hi, I'm needing to download my loan statement(s) for the period 1/7/24 to 30/6/…"
click at [1435, 758] on div "Submit" at bounding box center [1447, 763] width 45 height 10
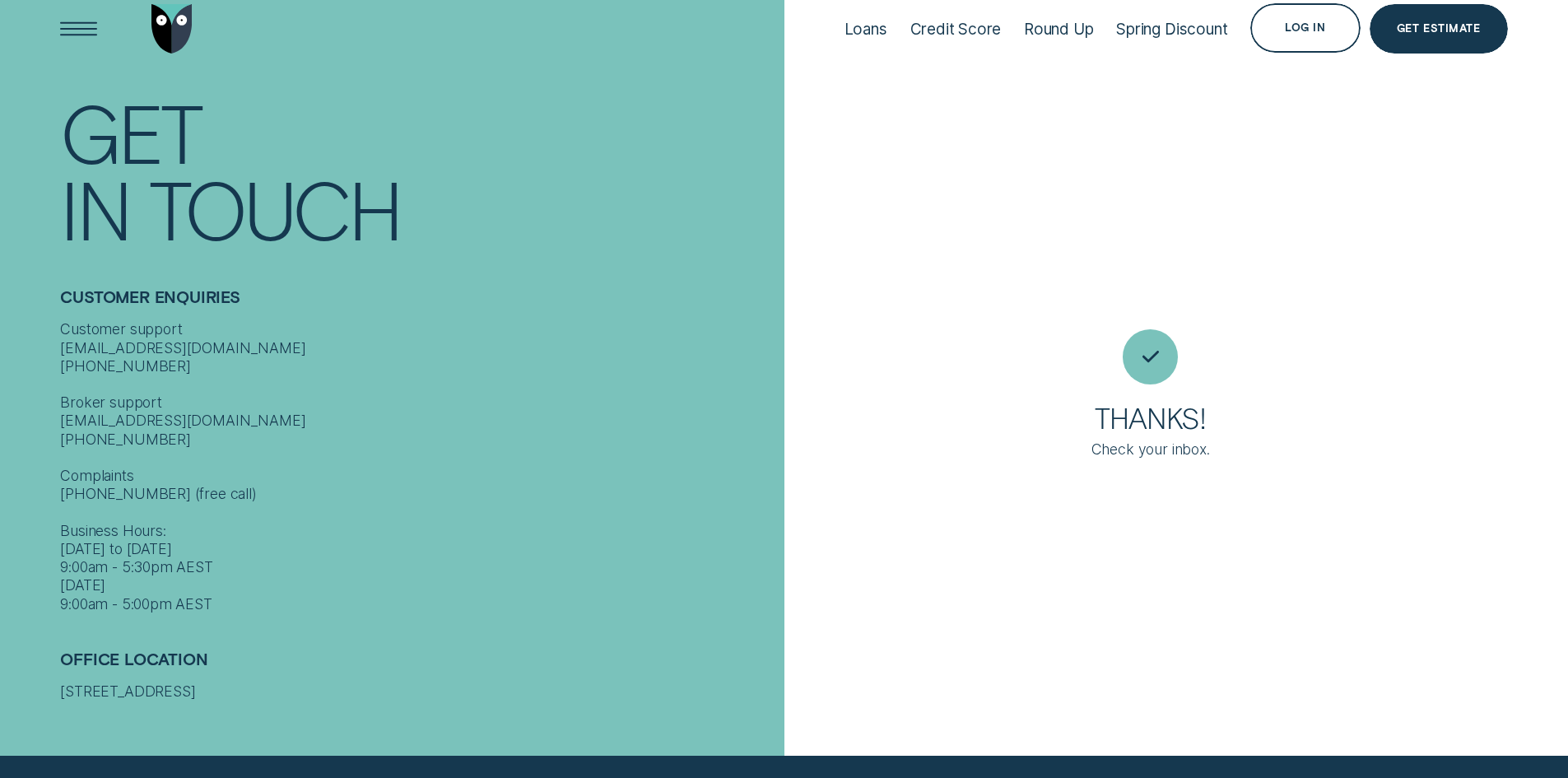
scroll to position [45, 0]
